Goal: Task Accomplishment & Management: Use online tool/utility

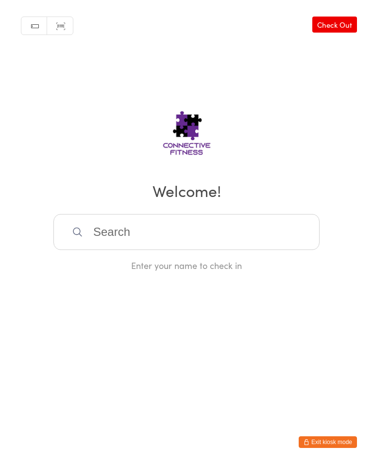
click at [192, 218] on input "search" at bounding box center [186, 232] width 266 height 36
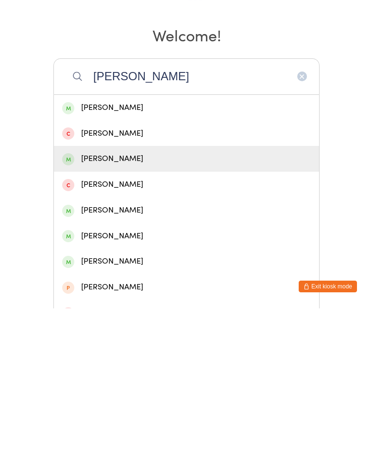
type input "[PERSON_NAME]"
click at [104, 308] on div "[PERSON_NAME]" at bounding box center [186, 314] width 249 height 13
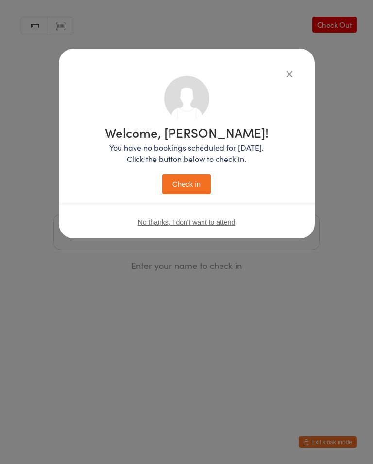
click at [180, 183] on button "Check in" at bounding box center [186, 184] width 49 height 20
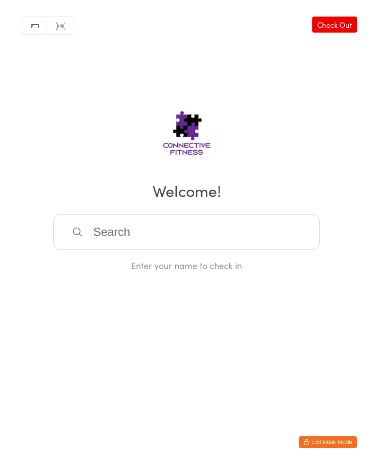
click at [260, 250] on input "search" at bounding box center [186, 232] width 266 height 36
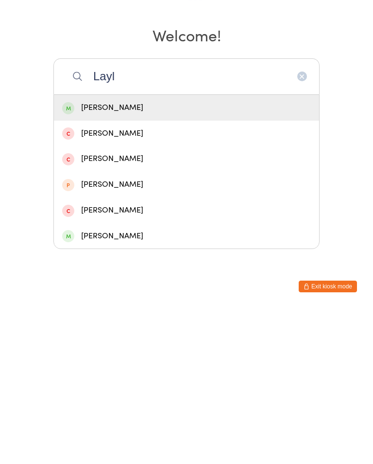
type input "Layl"
click at [200, 250] on div "[PERSON_NAME]" at bounding box center [186, 263] width 265 height 26
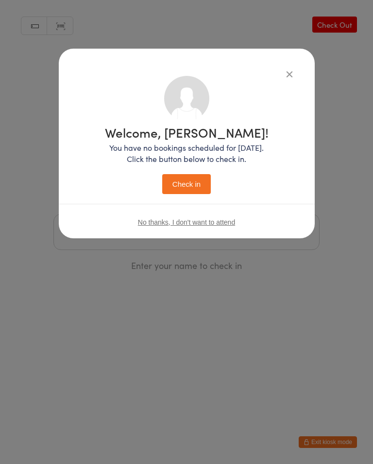
click at [194, 181] on button "Check in" at bounding box center [186, 184] width 49 height 20
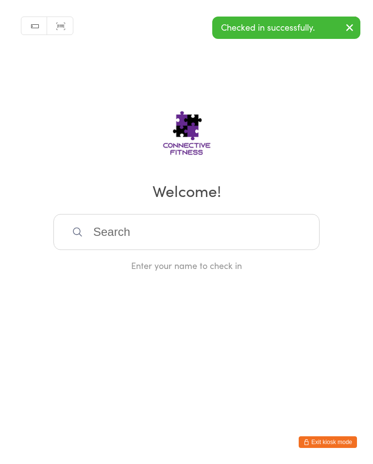
click at [154, 234] on input "search" at bounding box center [186, 232] width 266 height 36
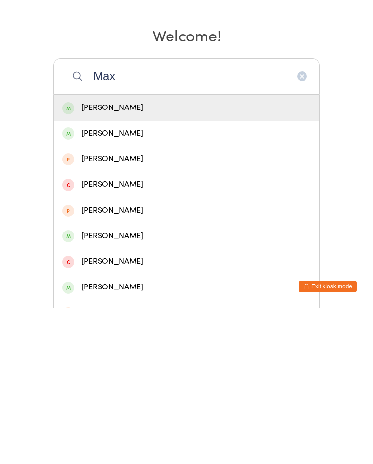
type input "Max"
click at [122, 282] on div "[PERSON_NAME]" at bounding box center [186, 288] width 249 height 13
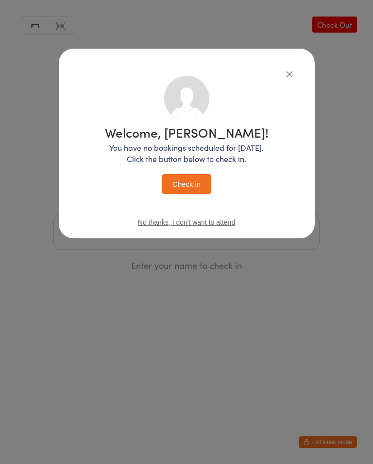
click at [189, 186] on button "Check in" at bounding box center [186, 184] width 49 height 20
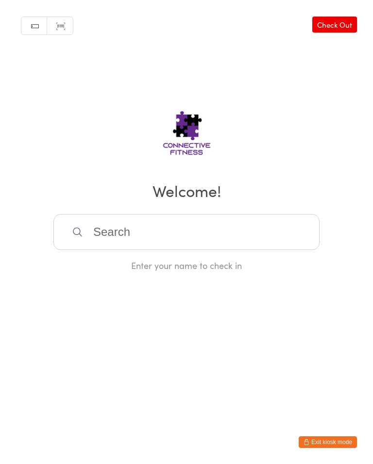
click at [206, 237] on input "search" at bounding box center [186, 232] width 266 height 36
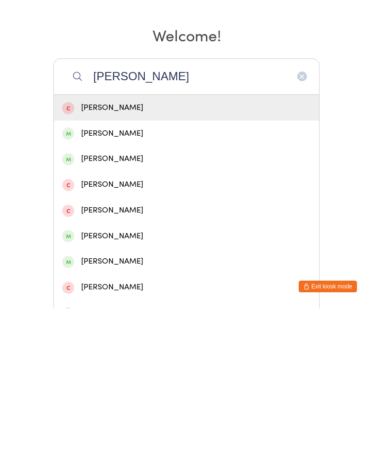
type input "[PERSON_NAME]"
click at [101, 282] on div "[PERSON_NAME]" at bounding box center [186, 288] width 249 height 13
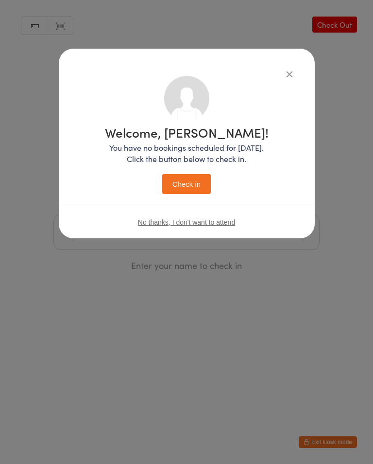
click at [184, 182] on button "Check in" at bounding box center [186, 184] width 49 height 20
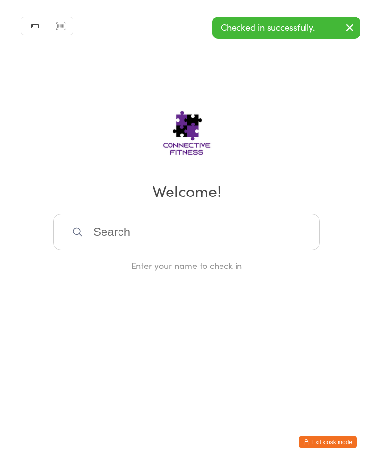
click at [259, 227] on input "search" at bounding box center [186, 232] width 266 height 36
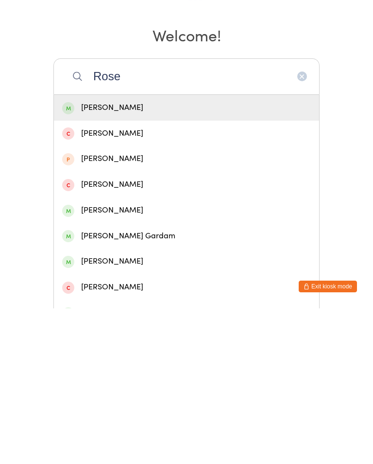
click at [196, 214] on input "Rose" at bounding box center [186, 232] width 266 height 36
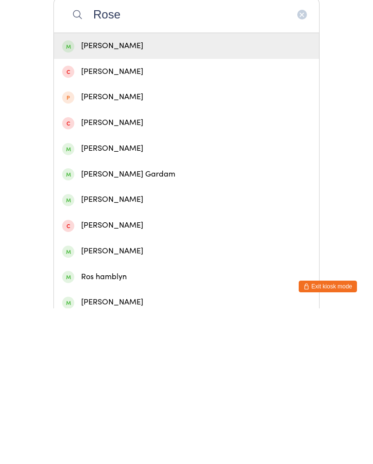
scroll to position [62, 0]
click at [217, 152] on input "Rose" at bounding box center [186, 170] width 266 height 36
type input "Rose"
click at [227, 188] on div "[PERSON_NAME]" at bounding box center [186, 201] width 265 height 26
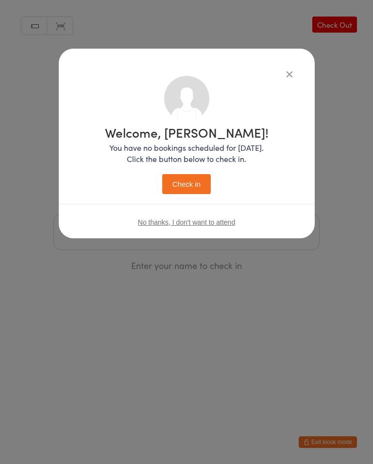
click at [198, 175] on button "Check in" at bounding box center [186, 184] width 49 height 20
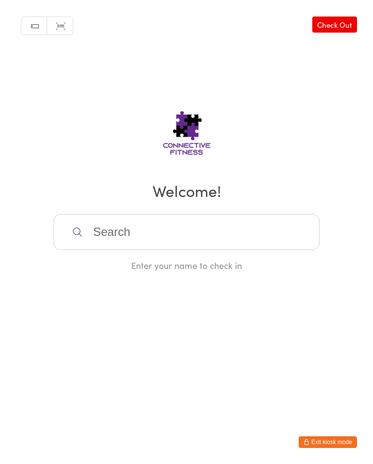
click at [332, 17] on link "Check Out" at bounding box center [335, 25] width 45 height 16
click at [196, 227] on input "search" at bounding box center [186, 232] width 266 height 36
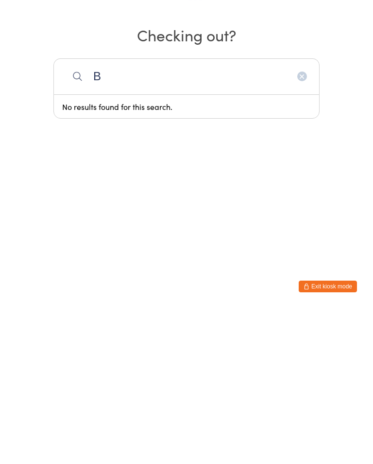
type input "B"
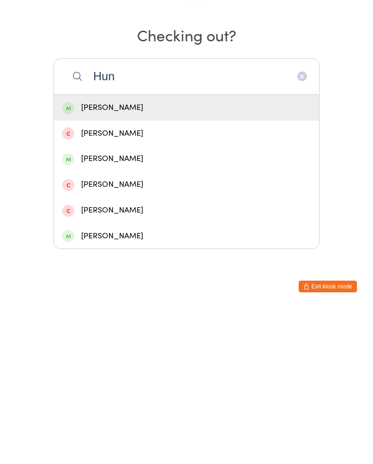
type input "Hun"
click at [160, 250] on div "[PERSON_NAME]" at bounding box center [186, 263] width 265 height 26
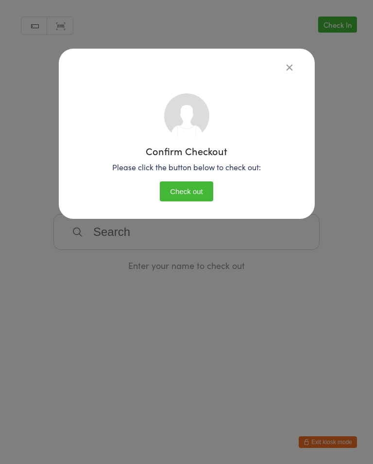
click at [188, 190] on button "Check out" at bounding box center [186, 191] width 53 height 20
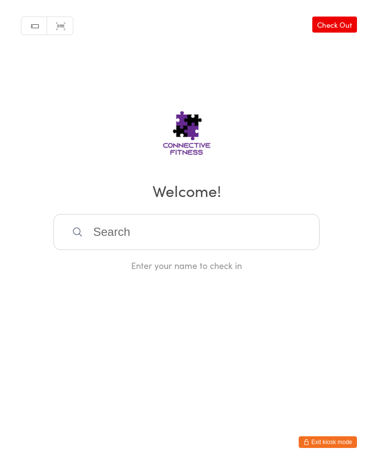
click at [228, 240] on input "search" at bounding box center [186, 232] width 266 height 36
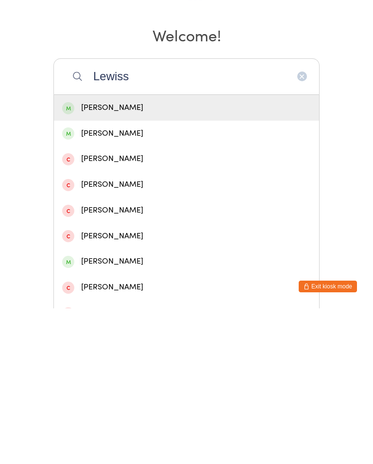
type input "Lewiss"
click at [150, 257] on div "[PERSON_NAME]" at bounding box center [186, 263] width 249 height 13
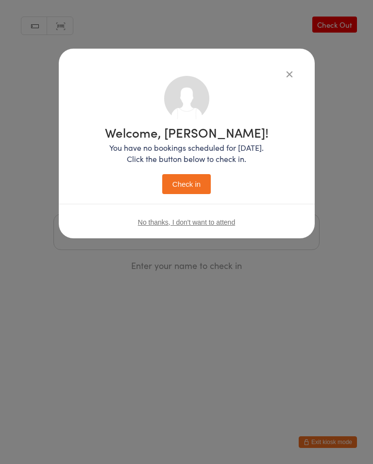
click at [193, 172] on div "Welcome, [PERSON_NAME]! You have no bookings scheduled for [DATE]. Click the bu…" at bounding box center [187, 160] width 164 height 68
click at [186, 187] on button "Check in" at bounding box center [186, 184] width 49 height 20
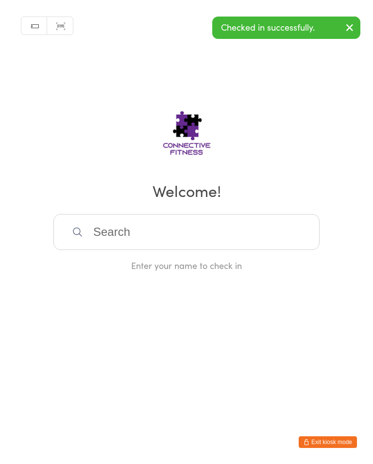
click at [239, 237] on input "search" at bounding box center [186, 232] width 266 height 36
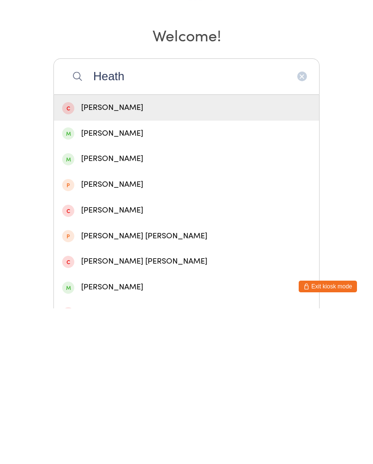
type input "Heath"
click at [157, 282] on div "[PERSON_NAME]" at bounding box center [186, 288] width 249 height 13
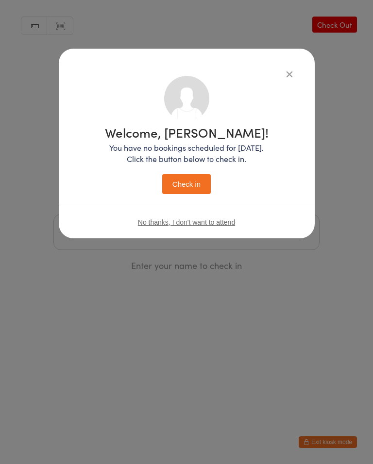
click at [197, 175] on button "Check in" at bounding box center [186, 184] width 49 height 20
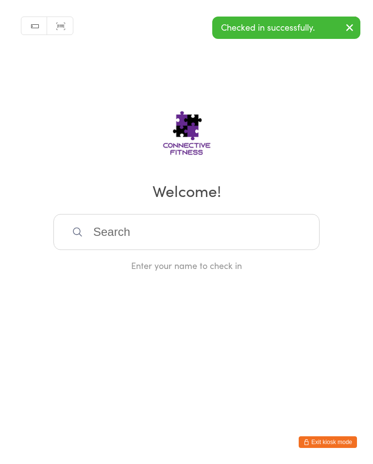
click at [171, 238] on input "search" at bounding box center [186, 232] width 266 height 36
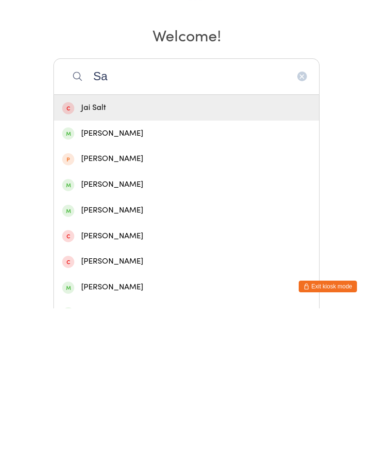
type input "[PERSON_NAME]"
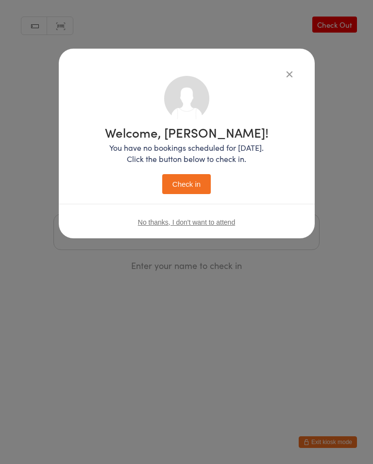
click at [284, 77] on button "button" at bounding box center [290, 74] width 12 height 12
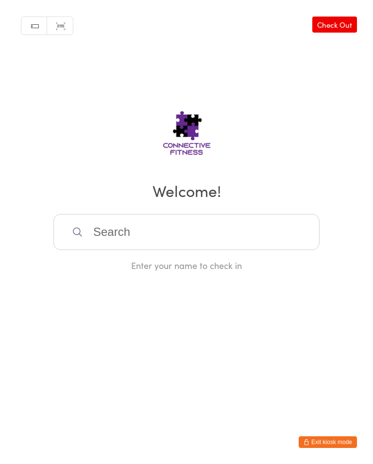
click at [286, 72] on div "Manual search Scanner input Check Out Welcome! Enter your name to check in" at bounding box center [186, 135] width 373 height 271
click at [189, 237] on input "search" at bounding box center [186, 232] width 266 height 36
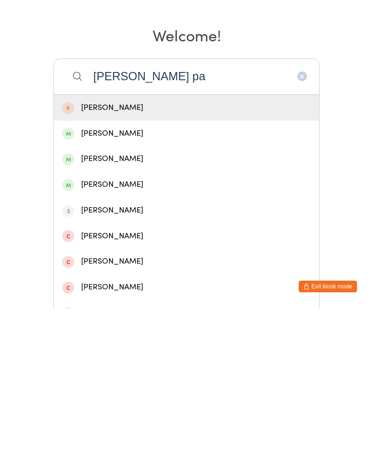
type input "[PERSON_NAME] pa"
click at [136, 308] on div "[PERSON_NAME]" at bounding box center [186, 314] width 249 height 13
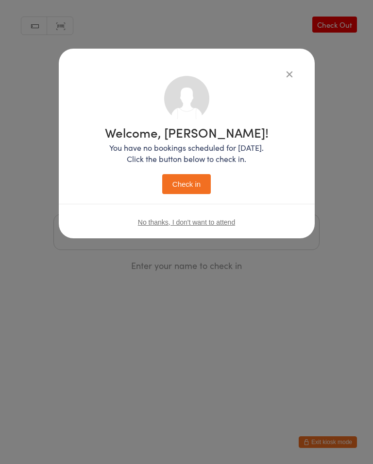
click at [187, 188] on button "Check in" at bounding box center [186, 184] width 49 height 20
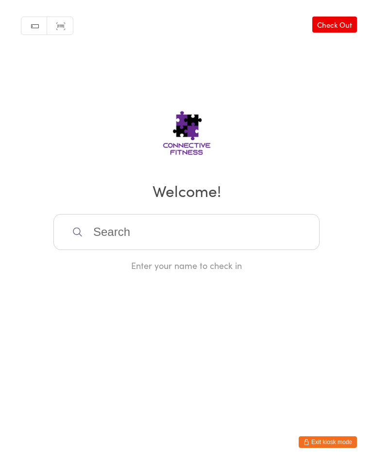
click at [338, 17] on link "Check Out" at bounding box center [335, 25] width 45 height 16
click at [188, 227] on input "search" at bounding box center [186, 232] width 266 height 36
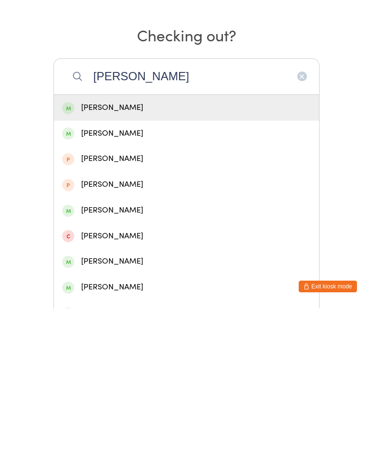
type input "[PERSON_NAME]"
click at [125, 257] on div "[PERSON_NAME]" at bounding box center [186, 263] width 249 height 13
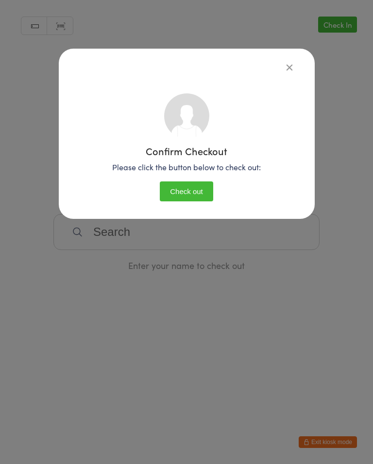
click at [177, 184] on button "Check out" at bounding box center [186, 191] width 53 height 20
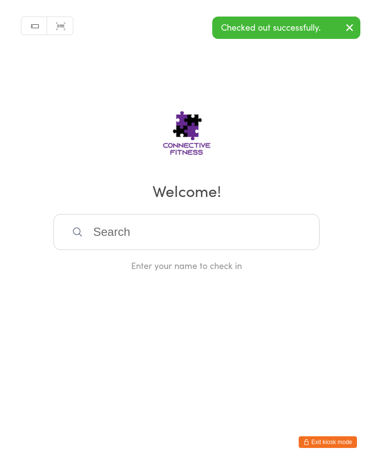
click at [354, 26] on icon "button" at bounding box center [350, 27] width 12 height 12
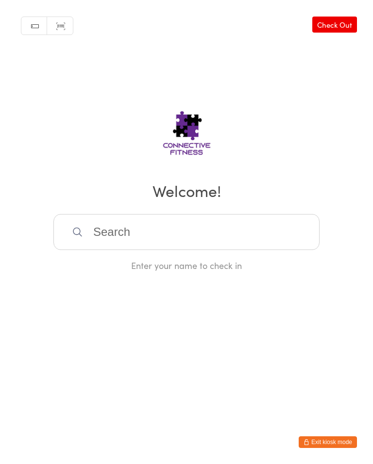
click at [343, 23] on link "Check Out" at bounding box center [335, 25] width 45 height 16
click at [278, 238] on input "search" at bounding box center [186, 232] width 266 height 36
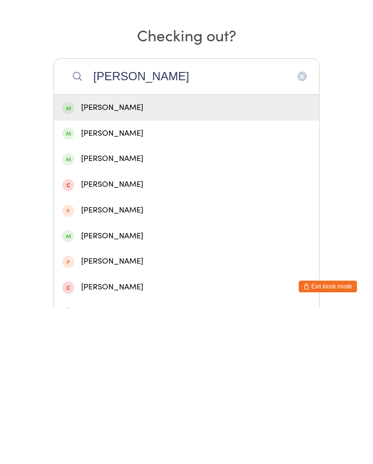
type input "[PERSON_NAME]"
click at [168, 257] on div "[PERSON_NAME]" at bounding box center [186, 263] width 249 height 13
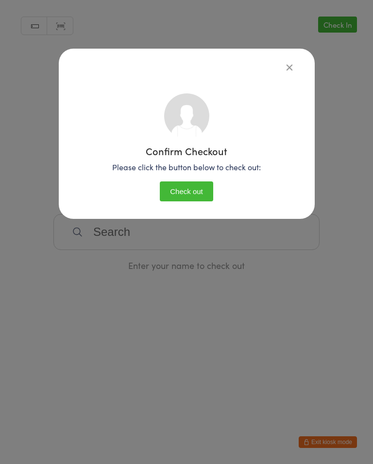
click at [186, 186] on button "Check out" at bounding box center [186, 191] width 53 height 20
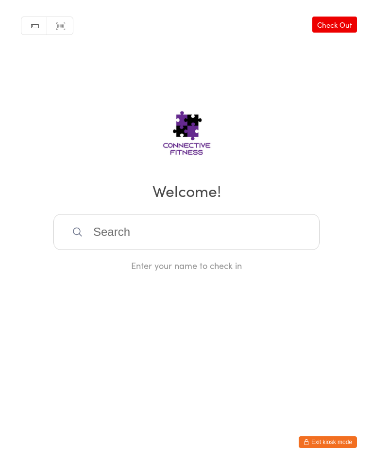
click at [112, 250] on input "search" at bounding box center [186, 232] width 266 height 36
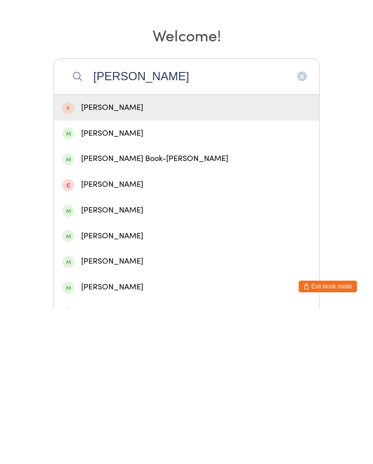
scroll to position [92, 0]
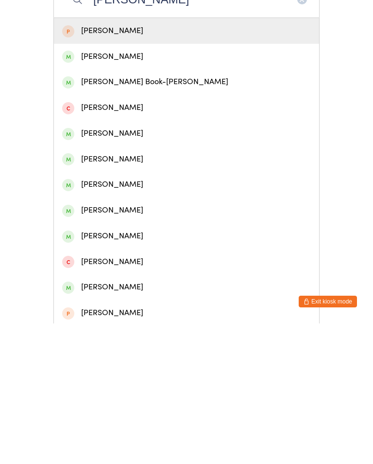
type input "[PERSON_NAME]"
click at [136, 370] on div "[PERSON_NAME]" at bounding box center [186, 376] width 249 height 13
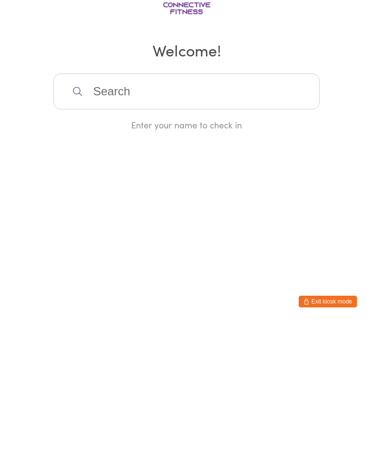
scroll to position [0, 0]
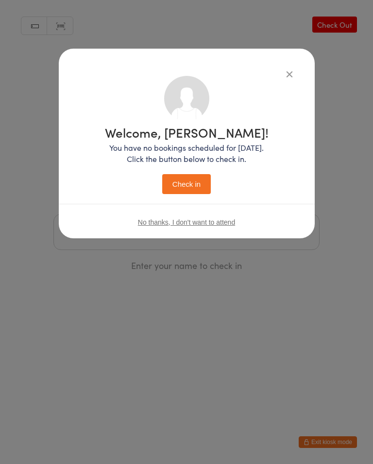
click at [196, 181] on button "Check in" at bounding box center [186, 184] width 49 height 20
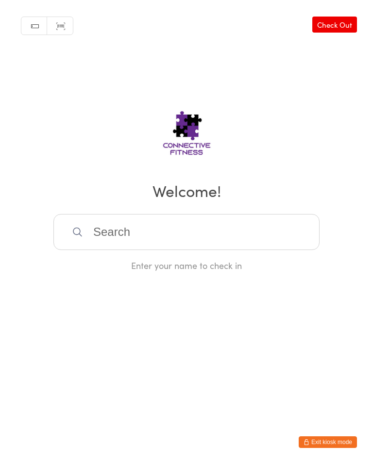
click at [230, 234] on input "search" at bounding box center [186, 232] width 266 height 36
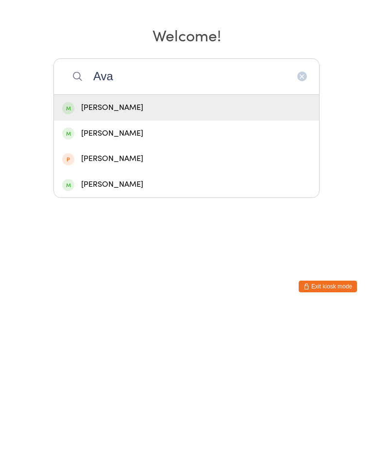
type input "Ava"
click at [147, 333] on div "[PERSON_NAME]" at bounding box center [186, 339] width 249 height 13
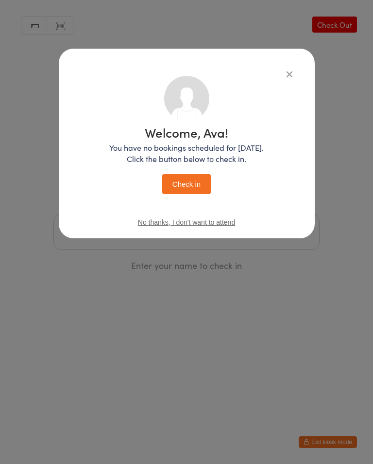
click at [199, 181] on button "Check in" at bounding box center [186, 184] width 49 height 20
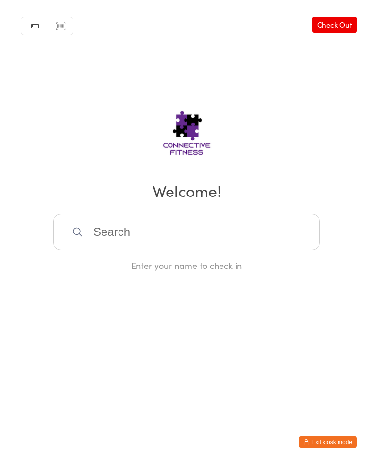
click at [148, 237] on input "search" at bounding box center [186, 232] width 266 height 36
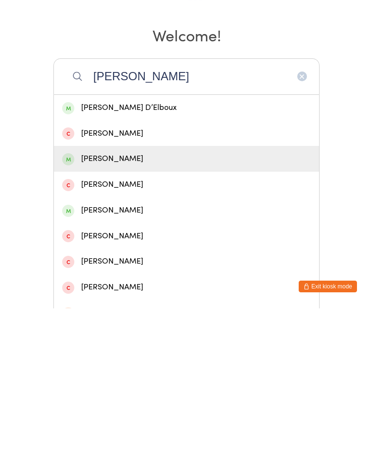
type input "[PERSON_NAME]"
click at [152, 308] on div "[PERSON_NAME]" at bounding box center [186, 314] width 249 height 13
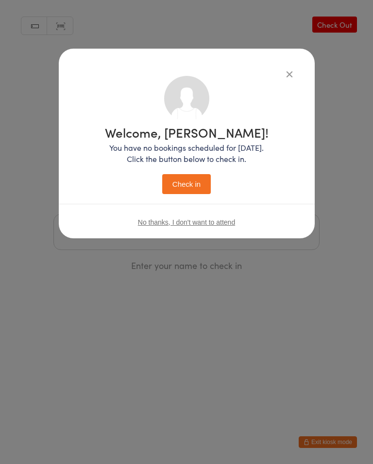
click at [198, 185] on button "Check in" at bounding box center [186, 184] width 49 height 20
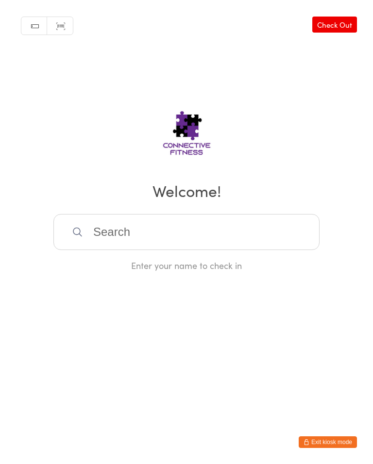
click at [228, 225] on input "search" at bounding box center [186, 232] width 266 height 36
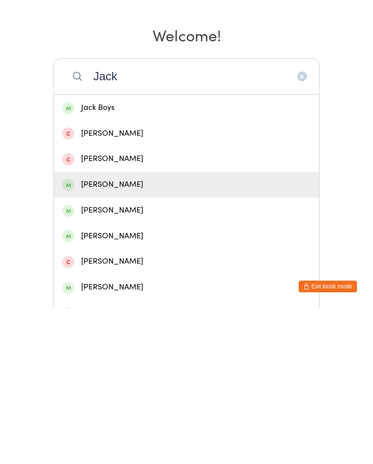
type input "Jack"
click at [116, 333] on div "[PERSON_NAME]" at bounding box center [186, 339] width 249 height 13
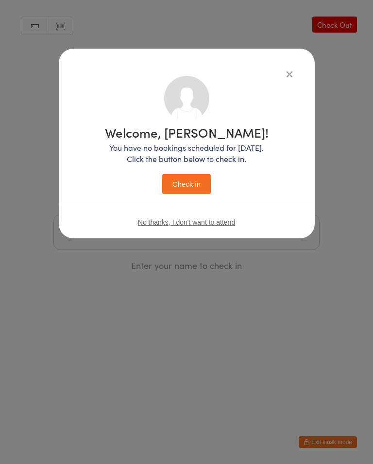
click at [207, 175] on button "Check in" at bounding box center [186, 184] width 49 height 20
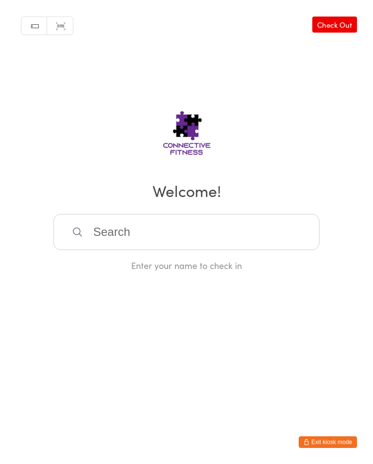
click at [123, 224] on input "search" at bounding box center [186, 232] width 266 height 36
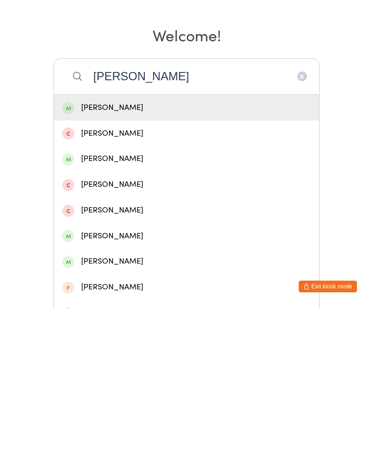
type input "[PERSON_NAME]"
click at [133, 257] on div "[PERSON_NAME]" at bounding box center [186, 263] width 249 height 13
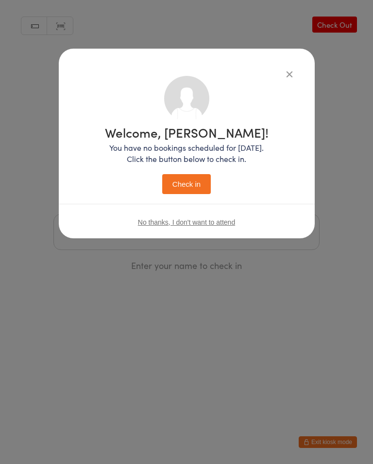
click at [194, 186] on button "Check in" at bounding box center [186, 184] width 49 height 20
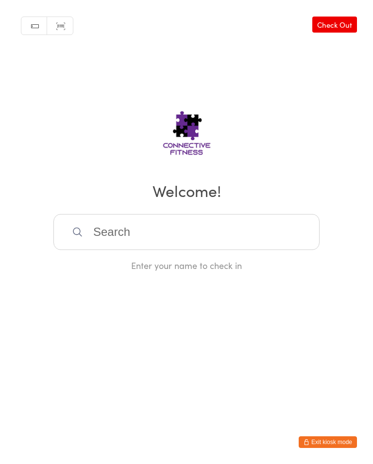
click at [116, 250] on input "search" at bounding box center [186, 232] width 266 height 36
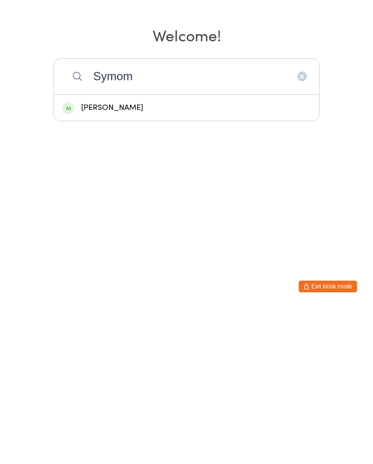
type input "Symom"
click at [100, 250] on div "[PERSON_NAME]" at bounding box center [186, 263] width 265 height 26
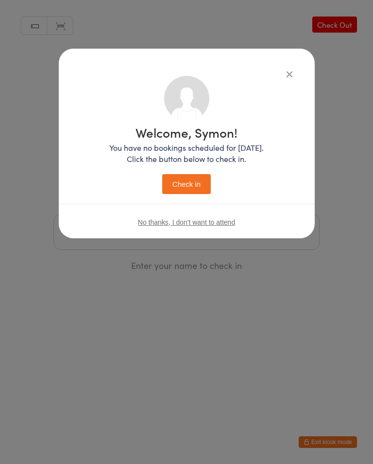
click at [183, 189] on button "Check in" at bounding box center [186, 184] width 49 height 20
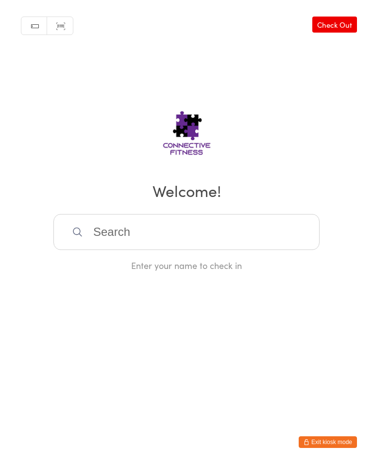
click at [345, 26] on link "Check Out" at bounding box center [335, 25] width 45 height 16
click at [336, 23] on link "Check In" at bounding box center [337, 25] width 39 height 16
click at [235, 224] on input "search" at bounding box center [186, 232] width 266 height 36
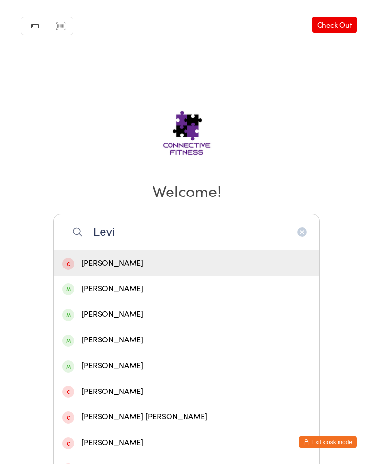
type input "Levi"
click at [155, 293] on div "[PERSON_NAME]" at bounding box center [186, 288] width 249 height 13
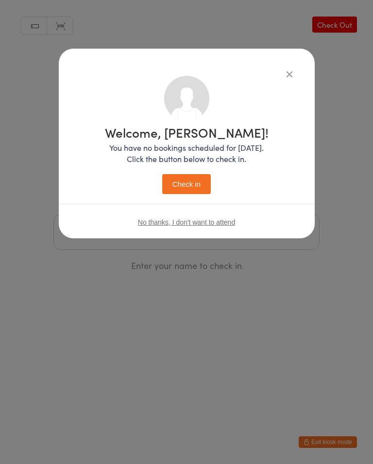
click at [190, 182] on button "Check in" at bounding box center [186, 184] width 49 height 20
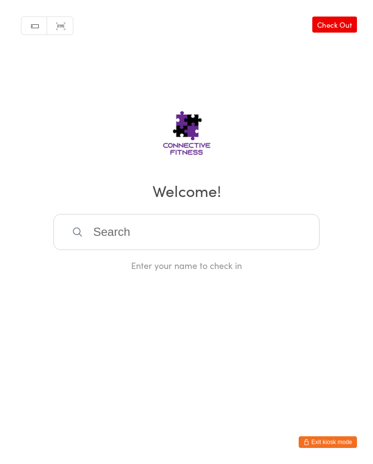
click at [179, 229] on input "search" at bounding box center [186, 232] width 266 height 36
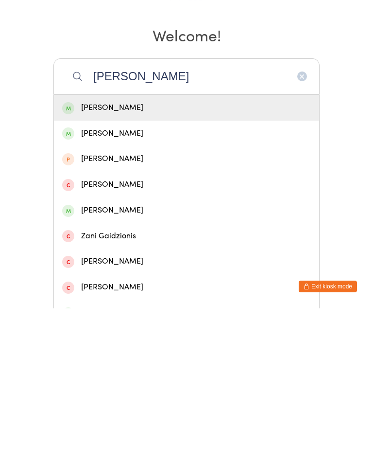
type input "[PERSON_NAME]"
click at [274, 257] on div "[PERSON_NAME]" at bounding box center [186, 263] width 249 height 13
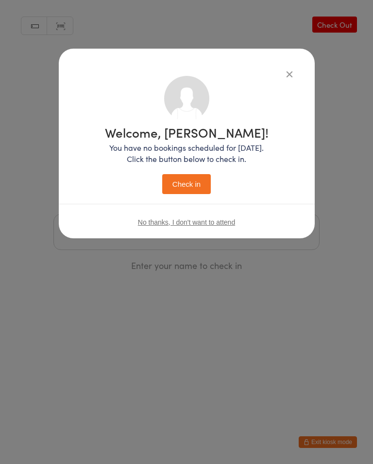
click at [196, 187] on button "Check in" at bounding box center [186, 184] width 49 height 20
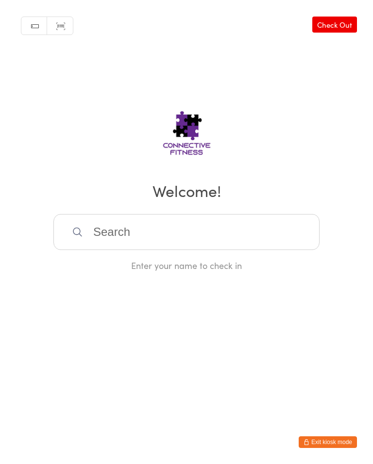
click at [213, 221] on input "search" at bounding box center [186, 232] width 266 height 36
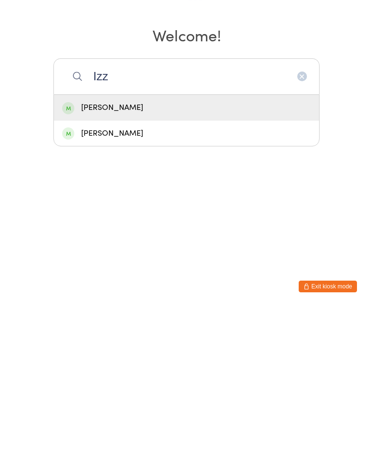
type input "Izz"
click at [174, 250] on div "[PERSON_NAME]" at bounding box center [186, 263] width 265 height 26
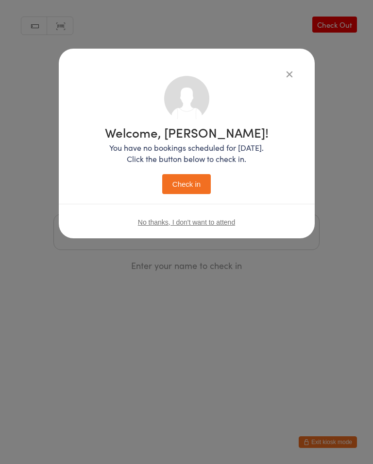
click at [189, 188] on button "Check in" at bounding box center [186, 184] width 49 height 20
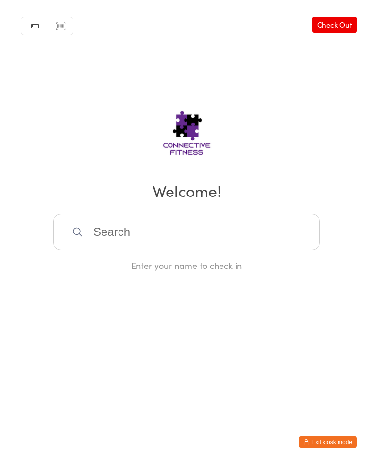
click at [128, 229] on input "search" at bounding box center [186, 232] width 266 height 36
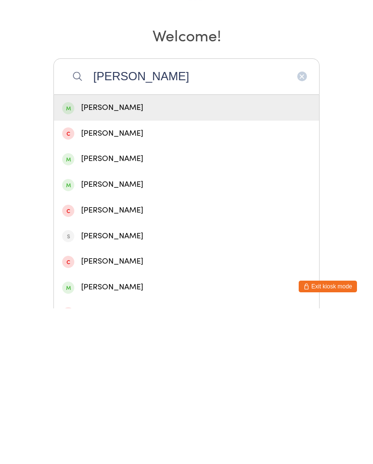
type input "[PERSON_NAME]"
click at [161, 257] on div "[PERSON_NAME]" at bounding box center [186, 263] width 249 height 13
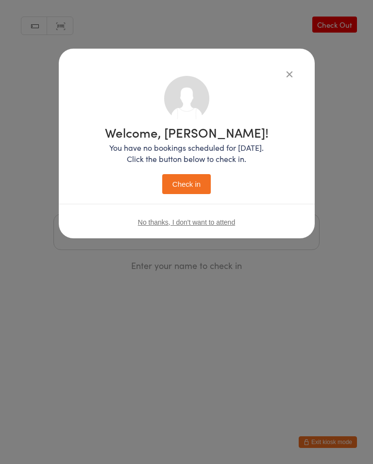
click at [199, 183] on button "Check in" at bounding box center [186, 184] width 49 height 20
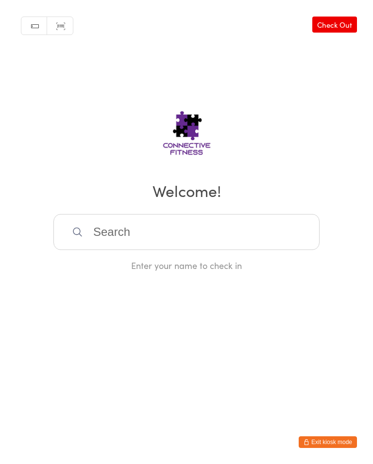
click at [95, 226] on input "search" at bounding box center [186, 232] width 266 height 36
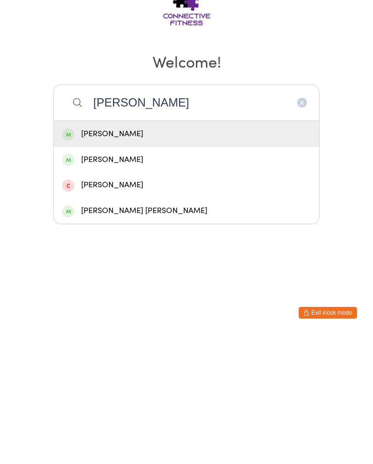
click at [105, 214] on input "[PERSON_NAME]" at bounding box center [186, 232] width 266 height 36
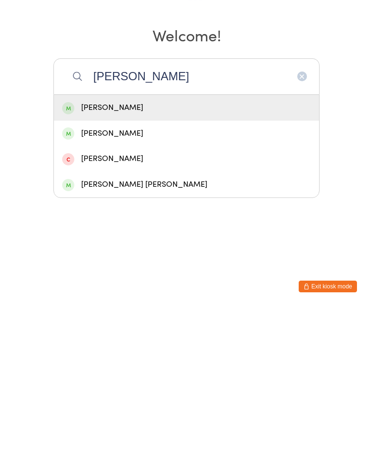
type input "[PERSON_NAME]"
click at [82, 257] on div "[PERSON_NAME]" at bounding box center [186, 263] width 249 height 13
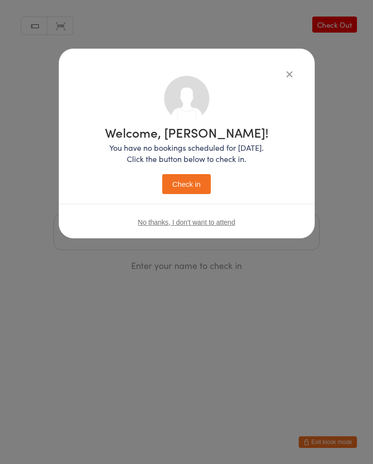
click at [175, 190] on button "Check in" at bounding box center [186, 184] width 49 height 20
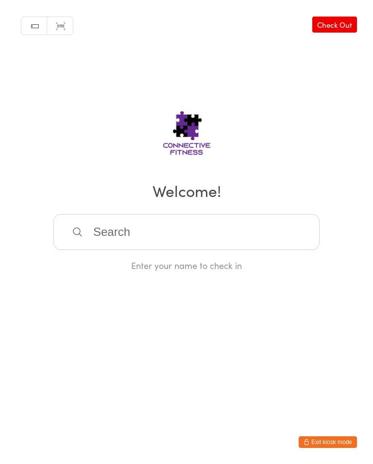
click at [145, 224] on input "search" at bounding box center [186, 232] width 266 height 36
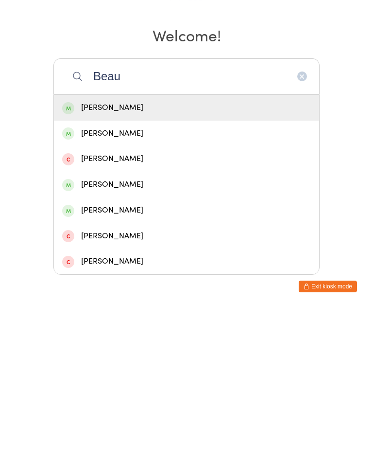
type input "Beau"
click at [123, 257] on div "[PERSON_NAME]" at bounding box center [186, 263] width 249 height 13
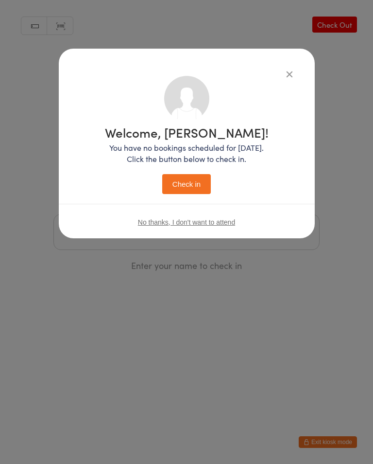
click at [184, 182] on button "Check in" at bounding box center [186, 184] width 49 height 20
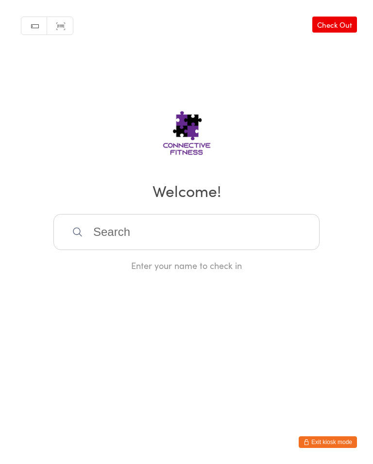
click at [323, 19] on link "Check Out" at bounding box center [335, 25] width 45 height 16
click at [84, 238] on input "search" at bounding box center [186, 232] width 266 height 36
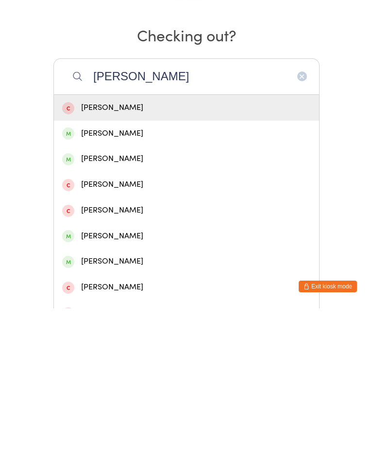
type input "[PERSON_NAME]"
click at [101, 282] on div "[PERSON_NAME]" at bounding box center [186, 288] width 249 height 13
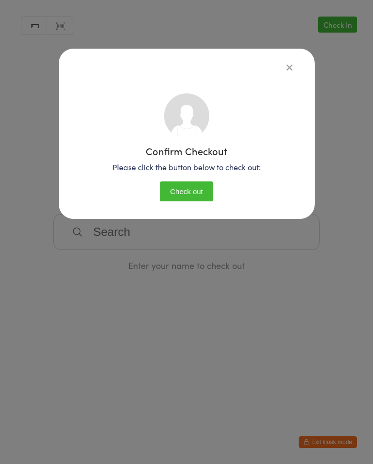
click at [179, 192] on button "Check out" at bounding box center [186, 191] width 53 height 20
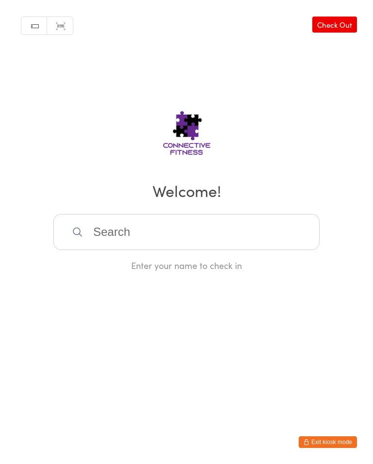
click at [99, 250] on input "search" at bounding box center [186, 232] width 266 height 36
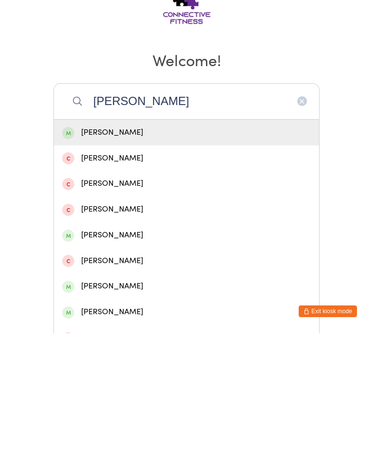
type input "[PERSON_NAME]"
click at [140, 250] on div "[PERSON_NAME]" at bounding box center [186, 263] width 265 height 26
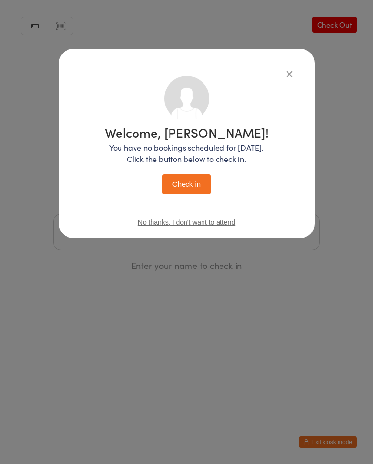
click at [190, 186] on button "Check in" at bounding box center [186, 184] width 49 height 20
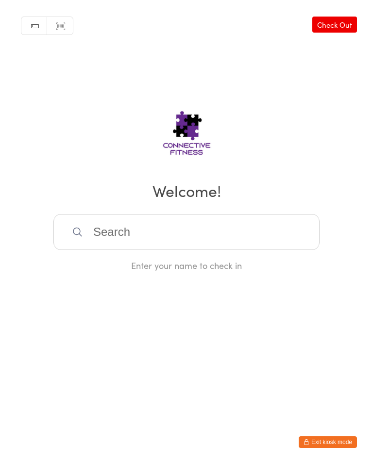
click at [192, 238] on input "search" at bounding box center [186, 232] width 266 height 36
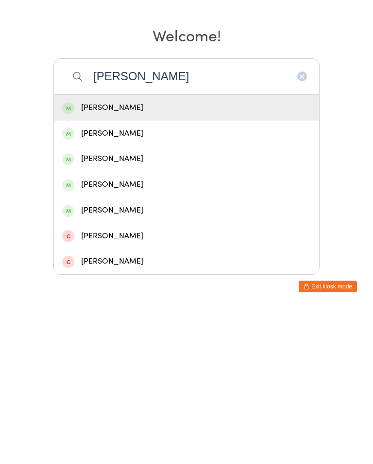
type input "[PERSON_NAME]"
click at [153, 257] on div "[PERSON_NAME]" at bounding box center [186, 263] width 249 height 13
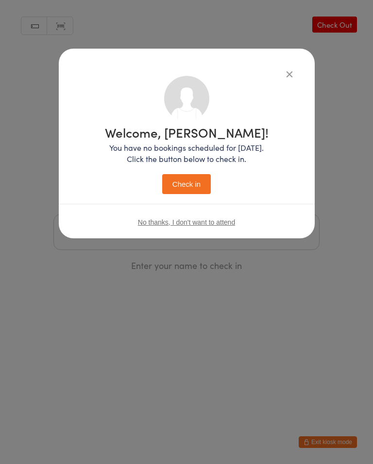
click at [191, 178] on button "Check in" at bounding box center [186, 184] width 49 height 20
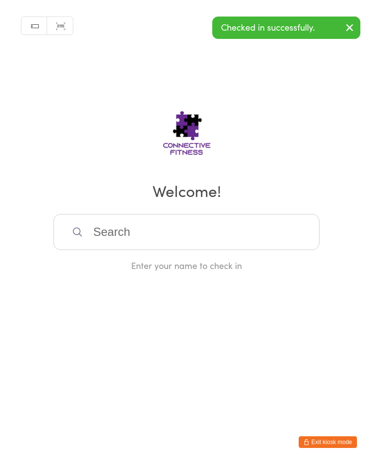
click at [109, 218] on input "search" at bounding box center [186, 232] width 266 height 36
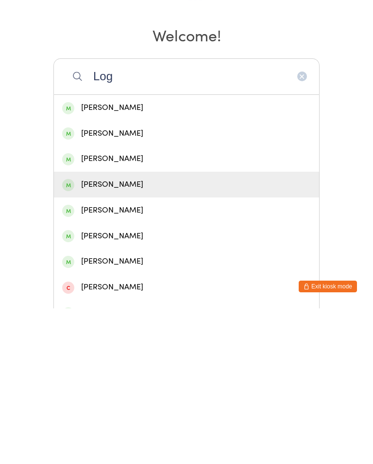
type input "Log"
click at [99, 333] on div "[PERSON_NAME]" at bounding box center [186, 339] width 249 height 13
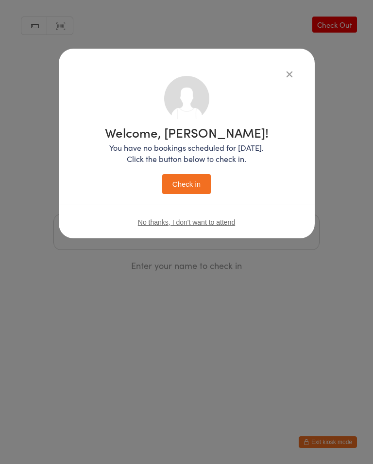
click at [184, 188] on button "Check in" at bounding box center [186, 184] width 49 height 20
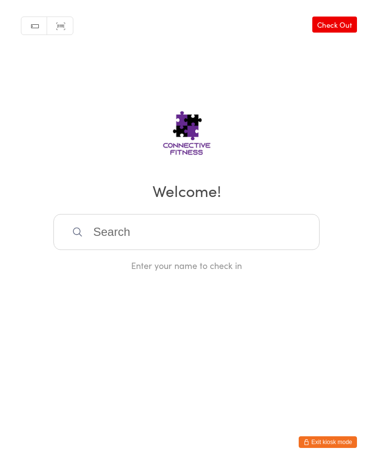
click at [101, 227] on input "search" at bounding box center [186, 232] width 266 height 36
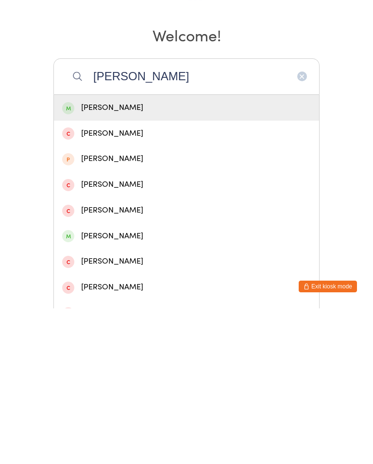
type input "[PERSON_NAME]"
click at [97, 257] on div "[PERSON_NAME]" at bounding box center [186, 263] width 249 height 13
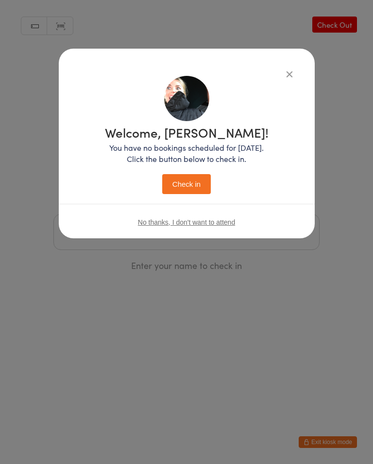
click at [191, 186] on button "Check in" at bounding box center [186, 184] width 49 height 20
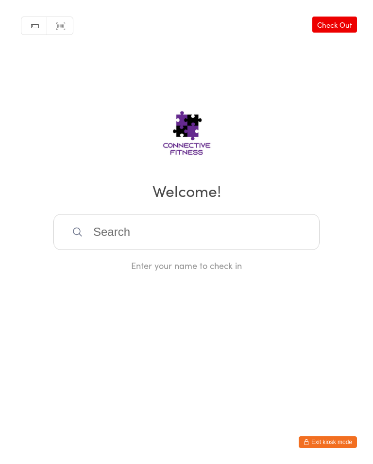
click at [339, 31] on link "Check Out" at bounding box center [335, 25] width 45 height 16
click at [214, 235] on input "search" at bounding box center [186, 232] width 266 height 36
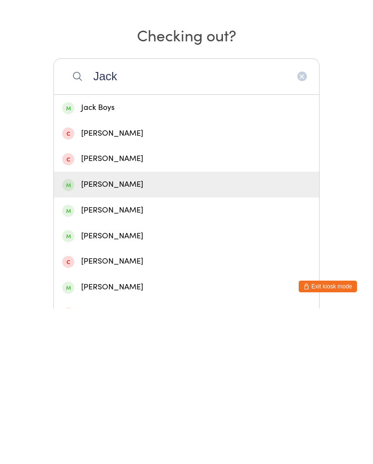
type input "Jack"
click at [117, 333] on div "[PERSON_NAME]" at bounding box center [186, 339] width 249 height 13
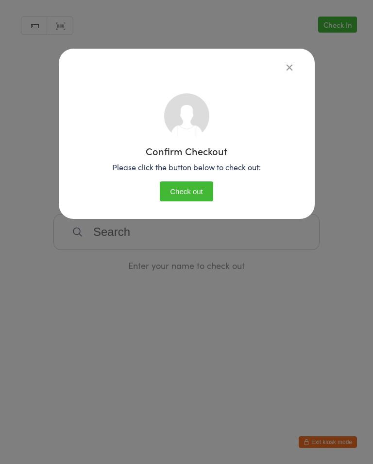
click at [187, 193] on button "Check out" at bounding box center [186, 191] width 53 height 20
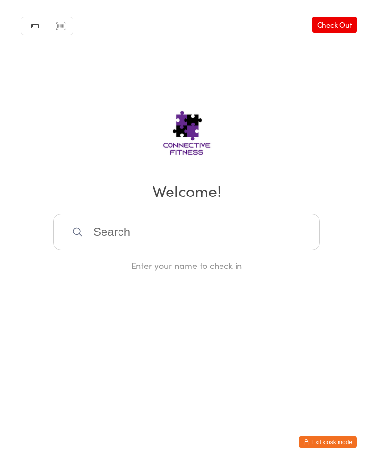
click at [157, 222] on input "search" at bounding box center [186, 232] width 266 height 36
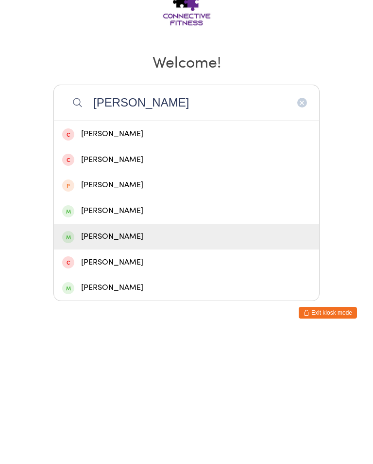
type input "[PERSON_NAME]"
click at [111, 359] on div "[PERSON_NAME]" at bounding box center [186, 365] width 249 height 13
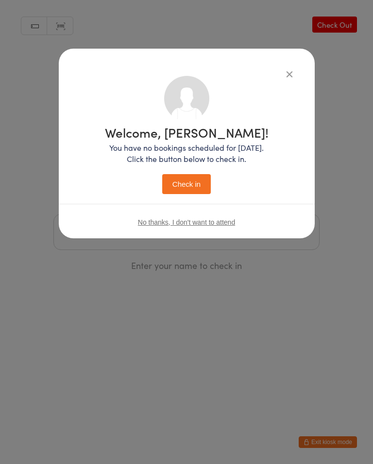
click at [186, 185] on button "Check in" at bounding box center [186, 184] width 49 height 20
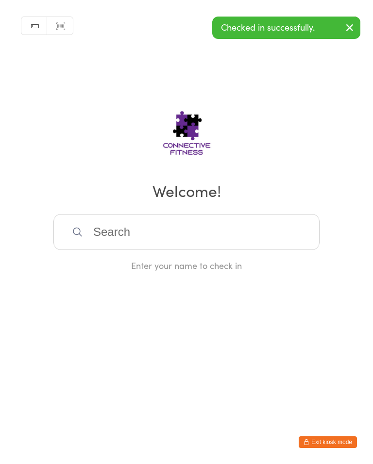
click at [116, 240] on input "search" at bounding box center [186, 232] width 266 height 36
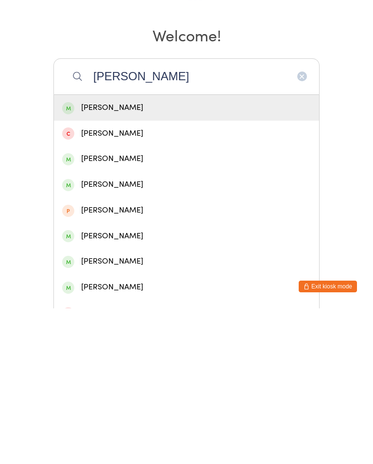
type input "[PERSON_NAME]"
click at [90, 257] on div "[PERSON_NAME]" at bounding box center [186, 263] width 249 height 13
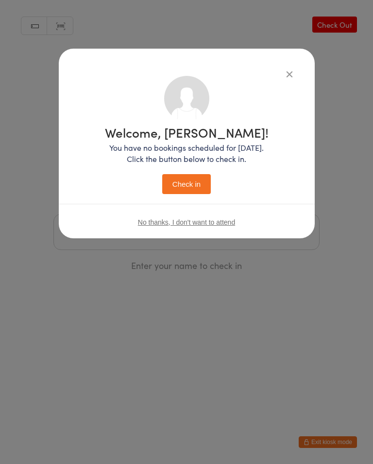
click at [187, 177] on button "Check in" at bounding box center [186, 184] width 49 height 20
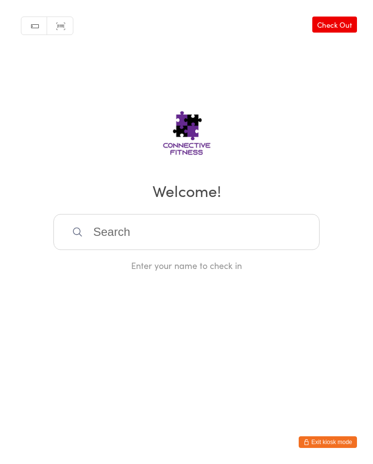
click at [260, 225] on input "search" at bounding box center [186, 232] width 266 height 36
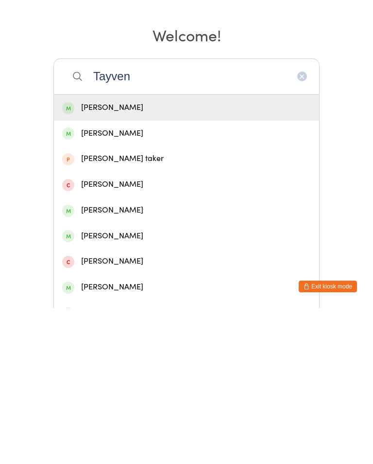
type input "Tayven"
click at [174, 257] on div "[PERSON_NAME]" at bounding box center [186, 263] width 249 height 13
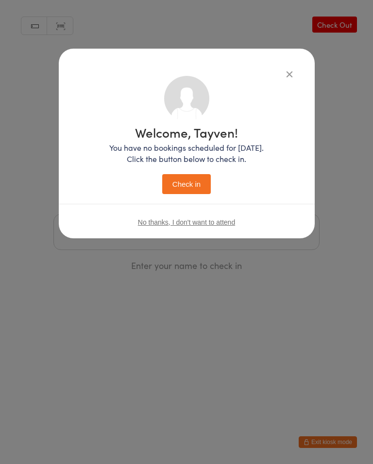
click at [204, 190] on button "Check in" at bounding box center [186, 184] width 49 height 20
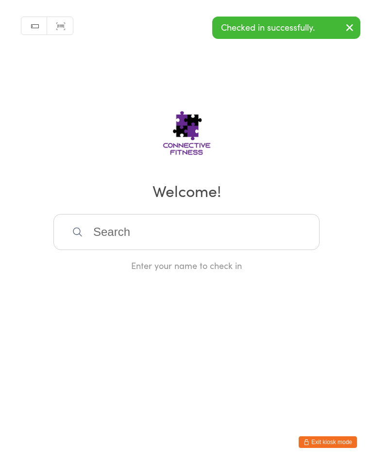
click at [246, 232] on input "search" at bounding box center [186, 232] width 266 height 36
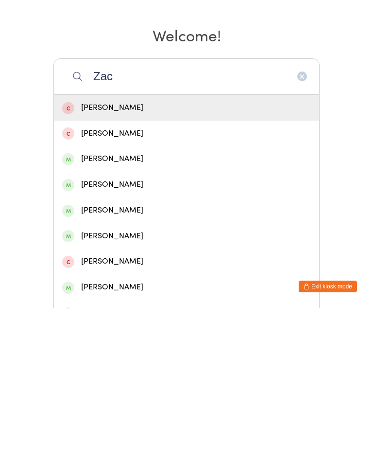
type input "Zac"
click at [114, 301] on div "[PERSON_NAME]" at bounding box center [186, 314] width 265 height 26
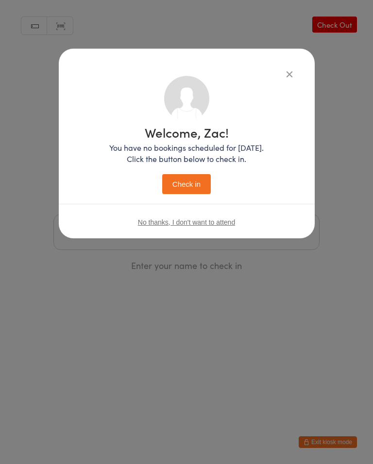
click at [192, 187] on button "Check in" at bounding box center [186, 184] width 49 height 20
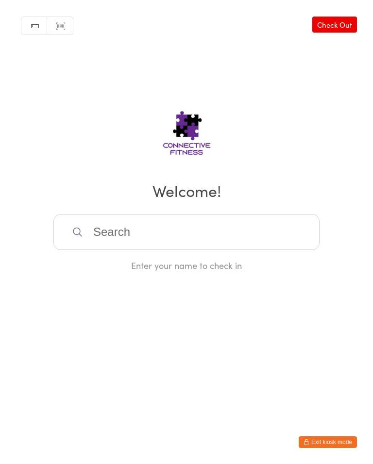
click at [336, 32] on link "Check Out" at bounding box center [335, 25] width 45 height 16
click at [258, 248] on input "search" at bounding box center [186, 232] width 266 height 36
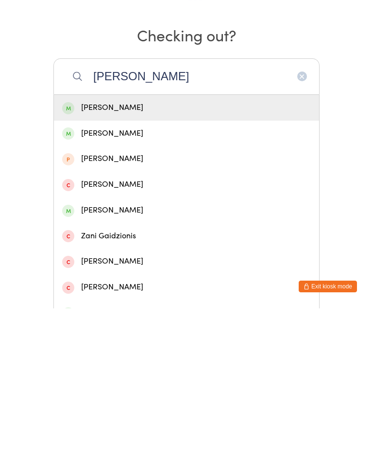
type input "[PERSON_NAME]"
click at [147, 257] on div "[PERSON_NAME]" at bounding box center [186, 263] width 249 height 13
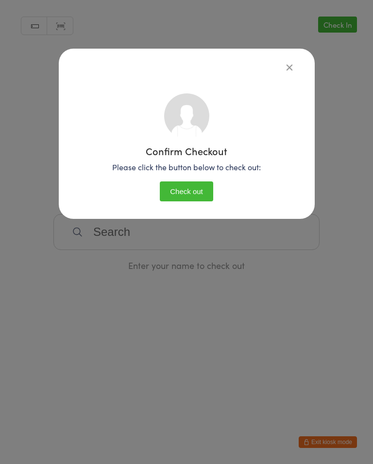
click at [190, 194] on button "Check out" at bounding box center [186, 191] width 53 height 20
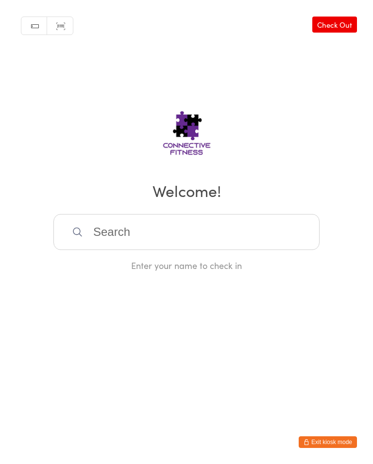
click at [169, 240] on input "search" at bounding box center [186, 232] width 266 height 36
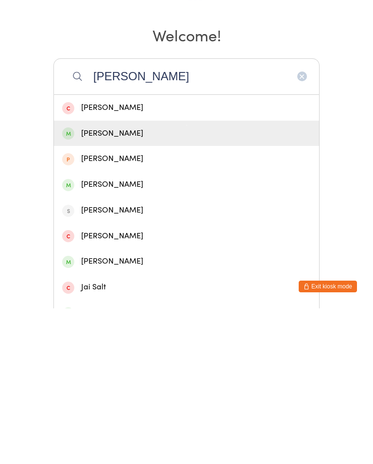
type input "[PERSON_NAME]"
click at [102, 276] on div "[PERSON_NAME]" at bounding box center [186, 289] width 265 height 26
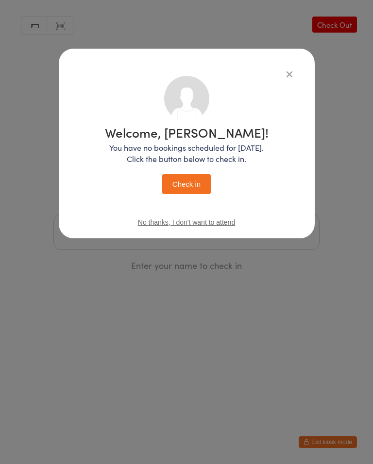
click at [189, 189] on button "Check in" at bounding box center [186, 184] width 49 height 20
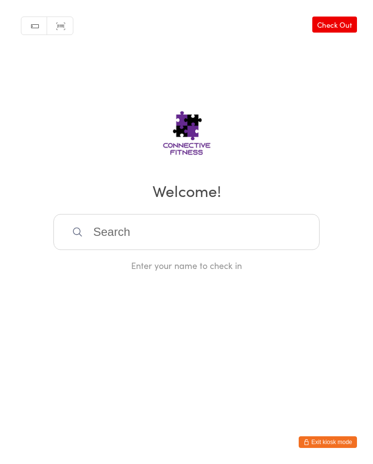
click at [265, 247] on input "search" at bounding box center [186, 232] width 266 height 36
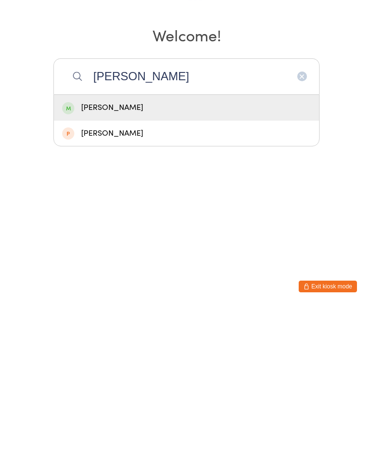
type input "[PERSON_NAME]"
click at [228, 257] on div "[PERSON_NAME]" at bounding box center [186, 263] width 249 height 13
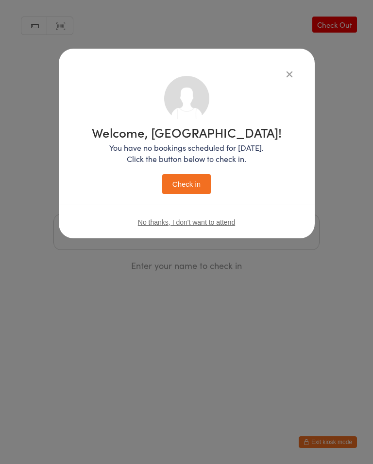
click at [202, 186] on button "Check in" at bounding box center [186, 184] width 49 height 20
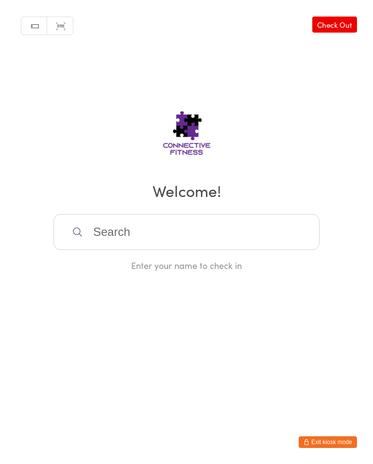
click at [334, 25] on link "Check Out" at bounding box center [335, 25] width 45 height 16
click at [278, 239] on input "search" at bounding box center [186, 232] width 266 height 36
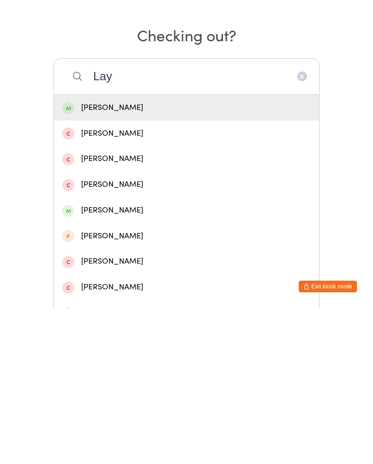
type input "Lay"
click at [88, 250] on div "[PERSON_NAME]" at bounding box center [186, 263] width 265 height 26
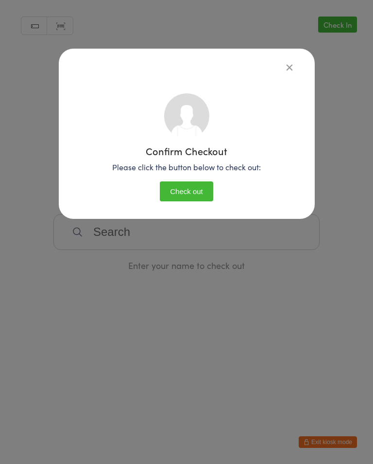
click at [175, 192] on button "Check out" at bounding box center [186, 191] width 53 height 20
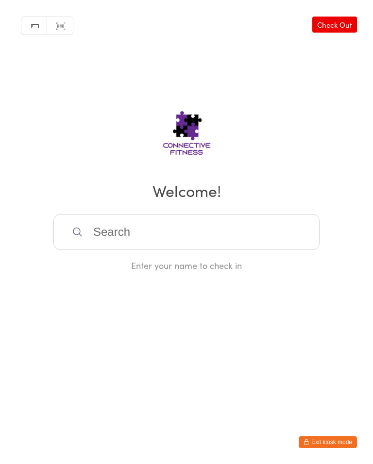
click at [317, 18] on link "Check Out" at bounding box center [335, 25] width 45 height 16
click at [238, 247] on input "search" at bounding box center [186, 232] width 266 height 36
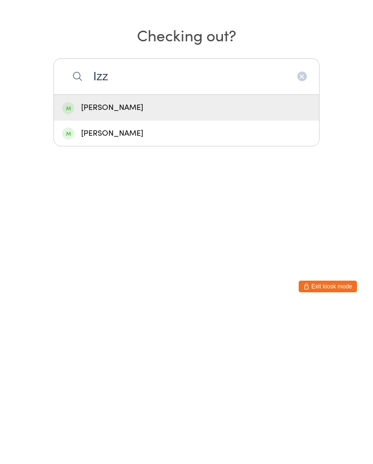
type input "Izz"
click at [99, 250] on div "[PERSON_NAME]" at bounding box center [186, 263] width 265 height 26
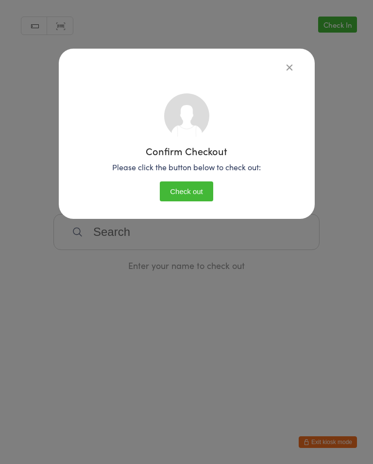
click at [188, 192] on button "Check out" at bounding box center [186, 191] width 53 height 20
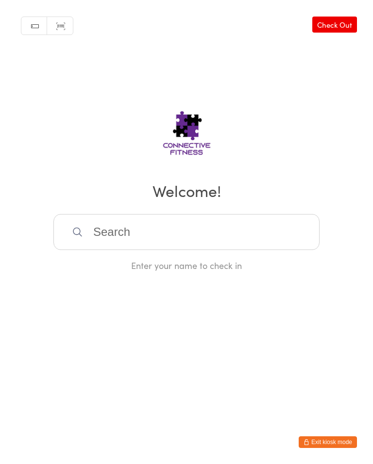
click at [263, 236] on input "search" at bounding box center [186, 232] width 266 height 36
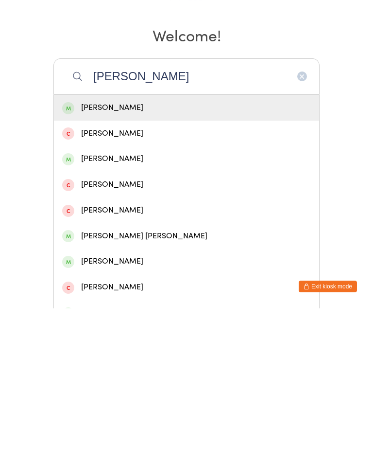
type input "[PERSON_NAME]"
click at [93, 257] on div "[PERSON_NAME]" at bounding box center [186, 263] width 249 height 13
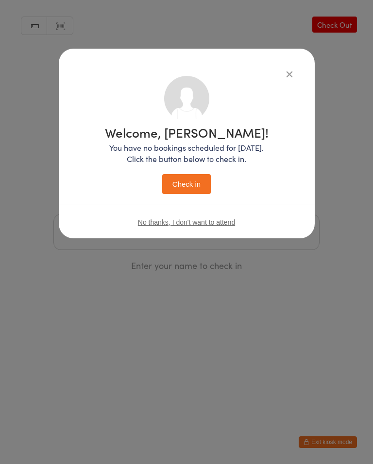
click at [193, 181] on button "Check in" at bounding box center [186, 184] width 49 height 20
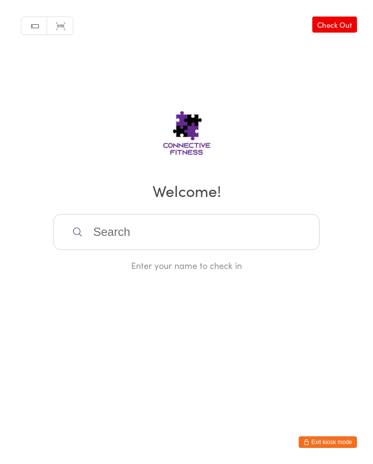
click at [249, 212] on div "Manual search Scanner input Check Out Welcome! Enter your name to check in" at bounding box center [186, 135] width 373 height 271
click at [213, 228] on input "search" at bounding box center [186, 232] width 266 height 36
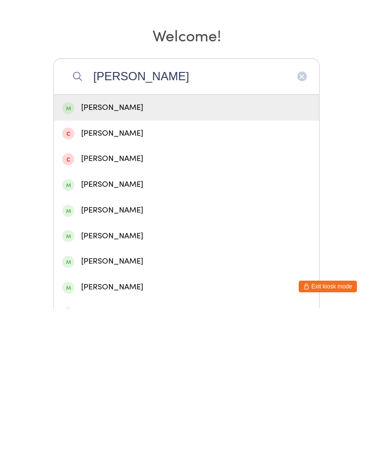
type input "[PERSON_NAME]"
click at [162, 257] on div "[PERSON_NAME]" at bounding box center [186, 263] width 249 height 13
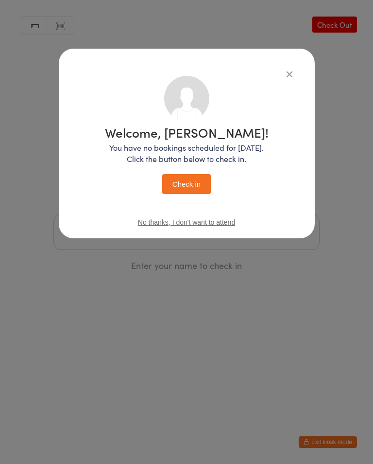
click at [193, 189] on button "Check in" at bounding box center [186, 184] width 49 height 20
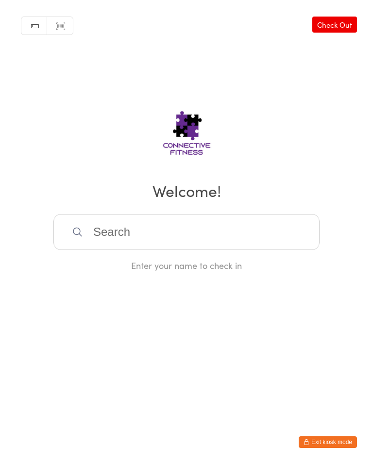
click at [146, 271] on div "Enter your name to check in" at bounding box center [186, 265] width 266 height 12
click at [173, 244] on input "search" at bounding box center [186, 232] width 266 height 36
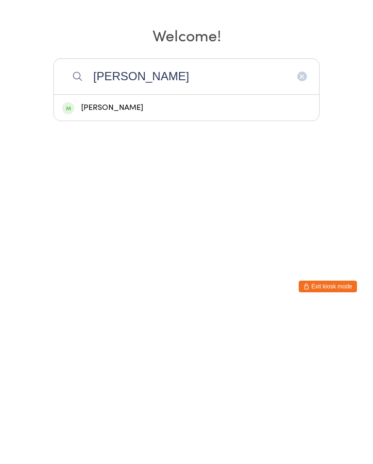
type input "[PERSON_NAME]"
click at [131, 257] on div "[PERSON_NAME]" at bounding box center [186, 263] width 249 height 13
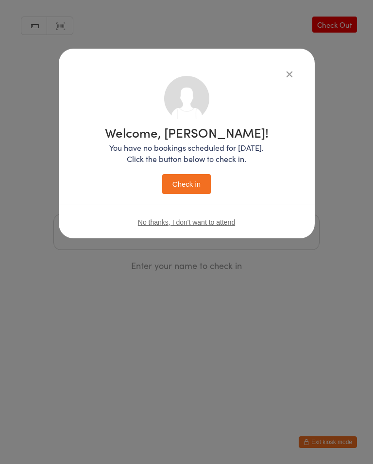
click at [186, 184] on button "Check in" at bounding box center [186, 184] width 49 height 20
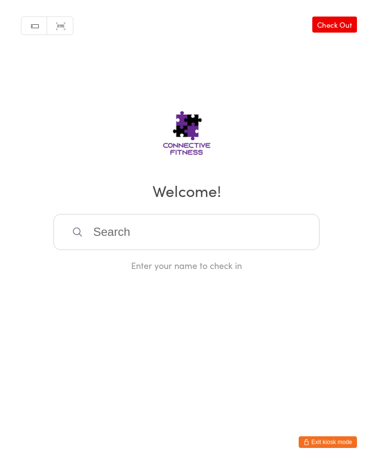
click at [191, 223] on input "search" at bounding box center [186, 232] width 266 height 36
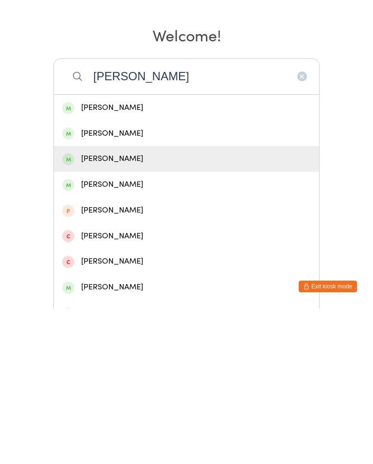
type input "[PERSON_NAME]"
click at [145, 308] on div "[PERSON_NAME]" at bounding box center [186, 314] width 249 height 13
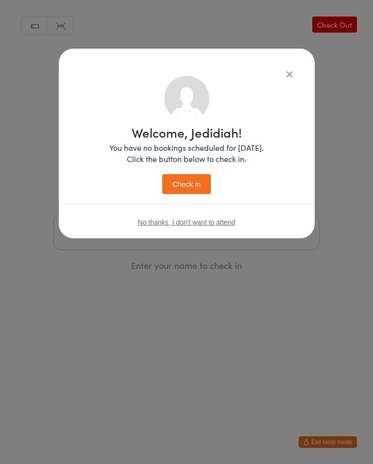
click at [190, 185] on button "Check in" at bounding box center [186, 184] width 49 height 20
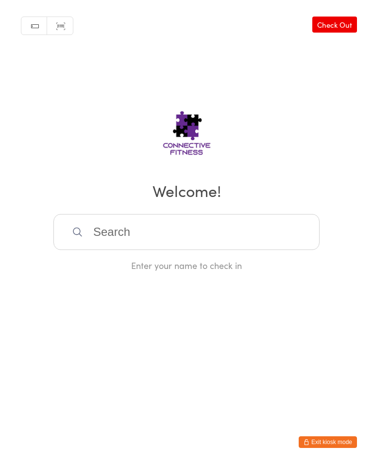
click at [344, 25] on link "Check Out" at bounding box center [335, 25] width 45 height 16
click at [171, 229] on input "search" at bounding box center [186, 232] width 266 height 36
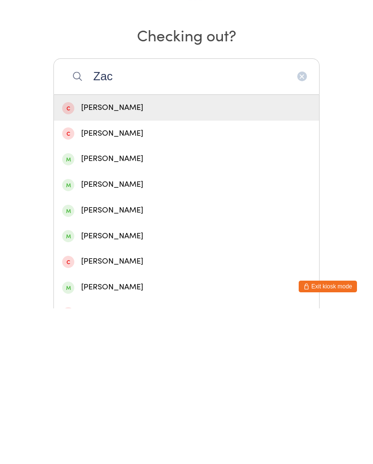
type input "Zac"
click at [114, 308] on div "[PERSON_NAME]" at bounding box center [186, 314] width 249 height 13
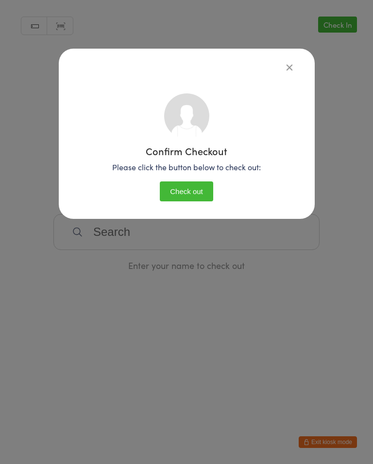
click at [183, 189] on button "Check out" at bounding box center [186, 191] width 53 height 20
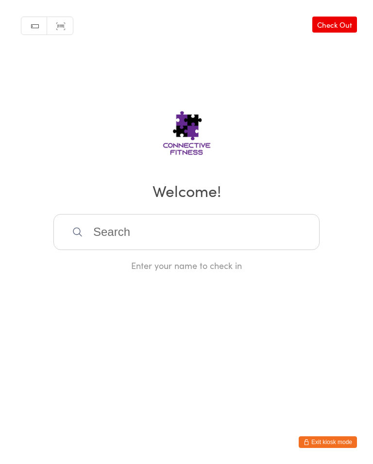
click at [346, 23] on link "Check Out" at bounding box center [335, 25] width 45 height 16
click at [228, 241] on input "search" at bounding box center [186, 232] width 266 height 36
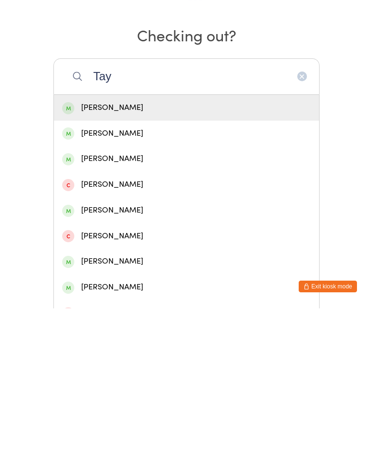
type input "Tay"
click at [123, 250] on div "[PERSON_NAME]" at bounding box center [186, 263] width 265 height 26
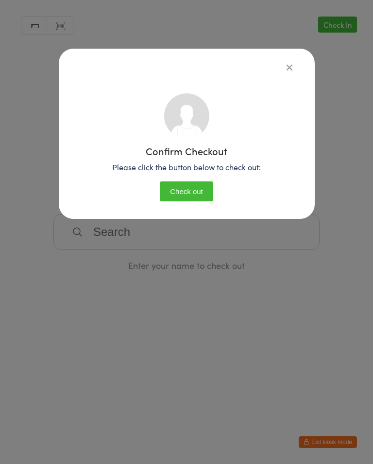
click at [184, 189] on button "Check out" at bounding box center [186, 191] width 53 height 20
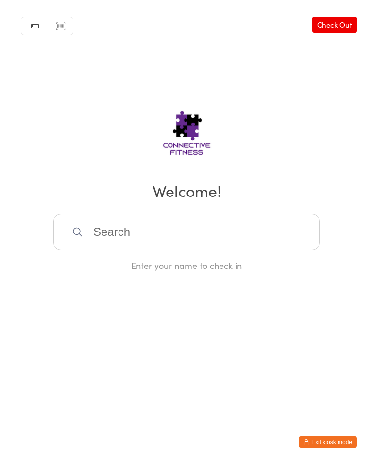
click at [199, 231] on input "search" at bounding box center [186, 232] width 266 height 36
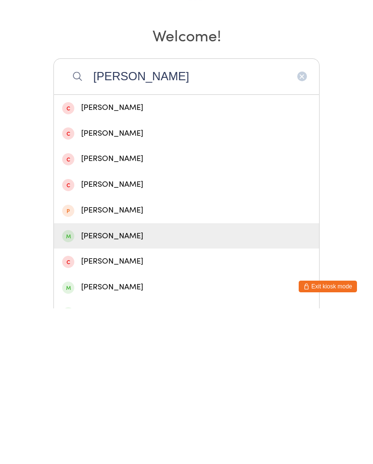
type input "[PERSON_NAME]"
click at [158, 385] on div "[PERSON_NAME]" at bounding box center [186, 391] width 249 height 13
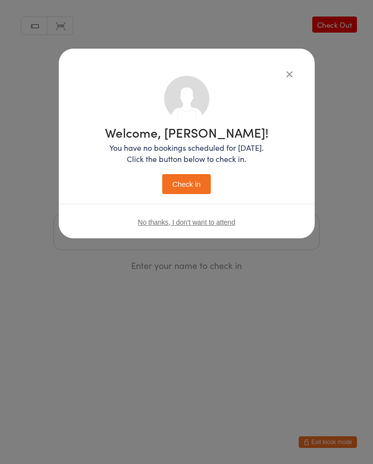
click at [198, 190] on button "Check in" at bounding box center [186, 184] width 49 height 20
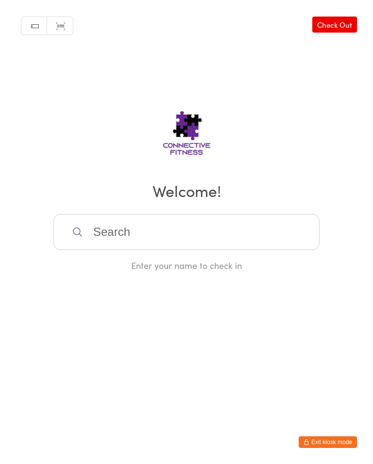
click at [241, 235] on input "search" at bounding box center [186, 232] width 266 height 36
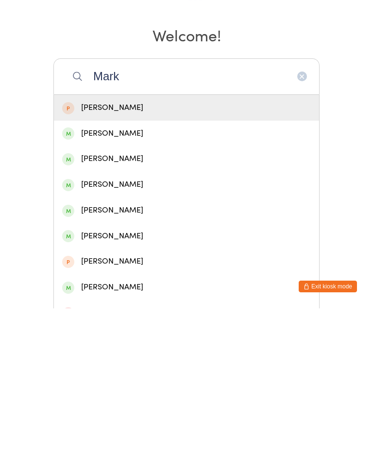
type input "Mark"
click at [124, 379] on div "[PERSON_NAME]" at bounding box center [186, 392] width 265 height 26
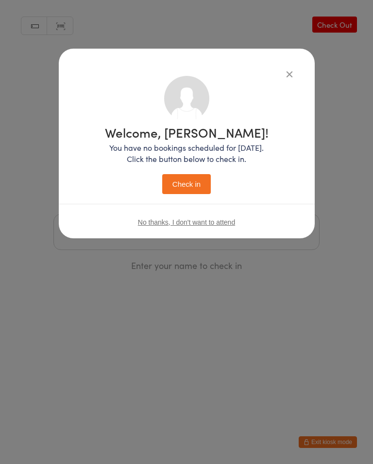
click at [187, 193] on button "Check in" at bounding box center [186, 184] width 49 height 20
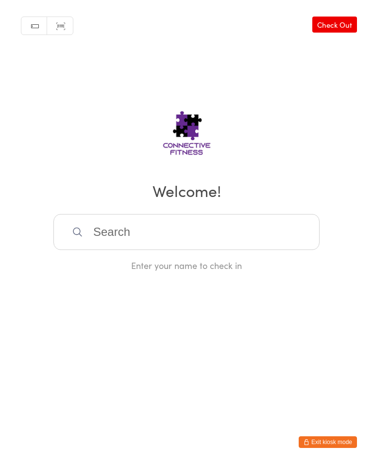
click at [324, 33] on link "Check Out" at bounding box center [335, 25] width 45 height 16
click at [328, 17] on link "Check In" at bounding box center [337, 25] width 39 height 16
click at [338, 25] on link "Check Out" at bounding box center [335, 25] width 45 height 16
click at [109, 240] on input "search" at bounding box center [186, 232] width 266 height 36
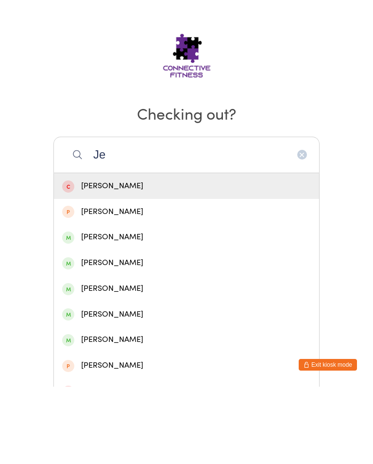
type input "J"
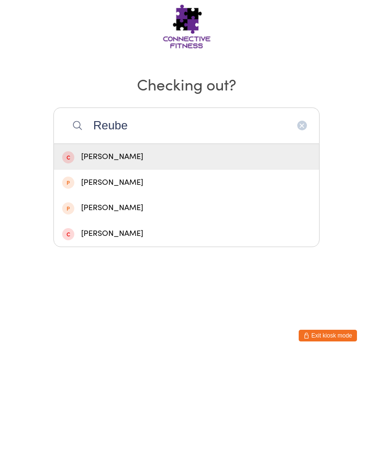
type input "[PERSON_NAME]"
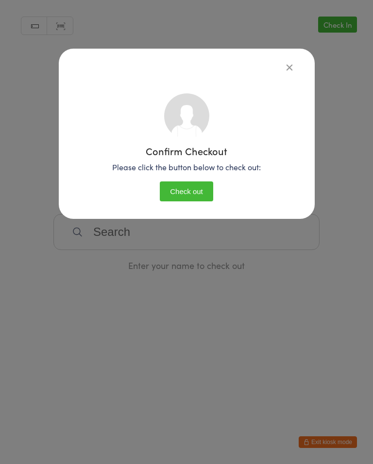
click at [284, 68] on icon "button" at bounding box center [289, 67] width 11 height 11
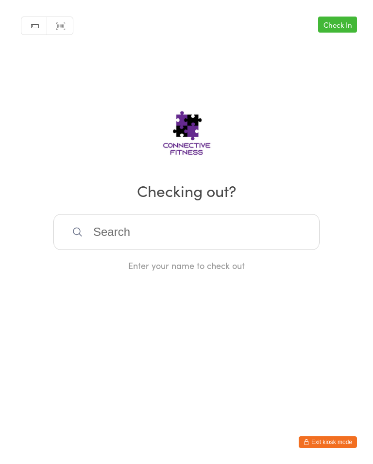
click at [223, 234] on input "search" at bounding box center [186, 232] width 266 height 36
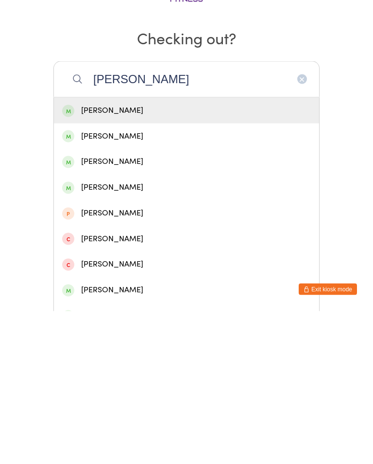
type input "[PERSON_NAME]"
click at [87, 308] on div "[PERSON_NAME]" at bounding box center [186, 314] width 249 height 13
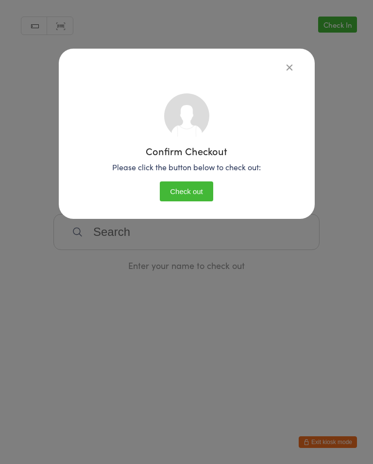
click at [200, 191] on button "Check out" at bounding box center [186, 191] width 53 height 20
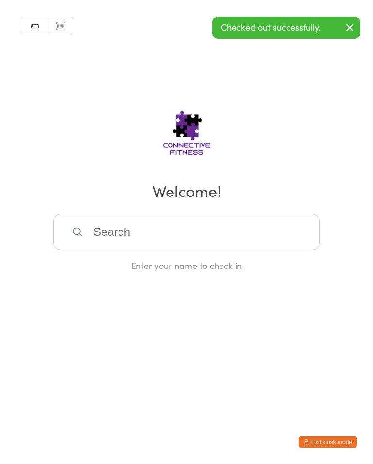
click at [201, 244] on input "search" at bounding box center [186, 232] width 266 height 36
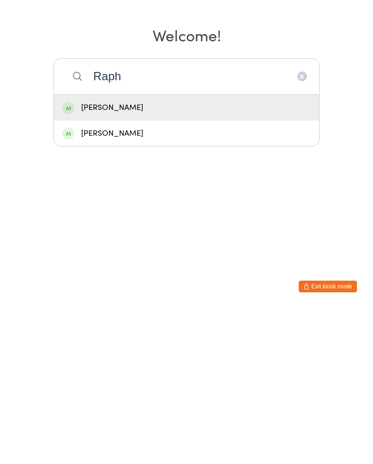
type input "Raph"
click at [133, 250] on div "[PERSON_NAME]" at bounding box center [186, 263] width 265 height 26
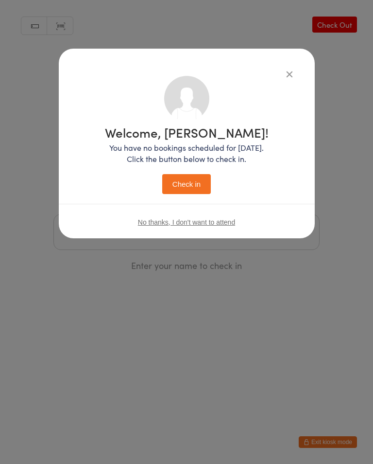
click at [199, 175] on button "Check in" at bounding box center [186, 184] width 49 height 20
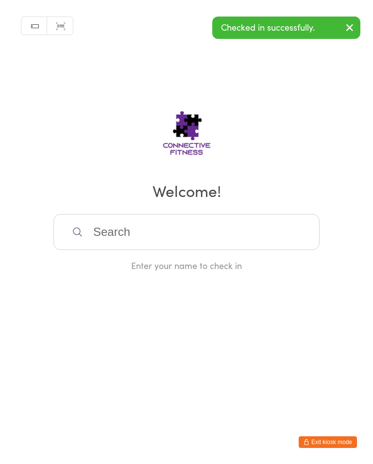
click at [307, 27] on div "Checked in successfully." at bounding box center [286, 28] width 148 height 22
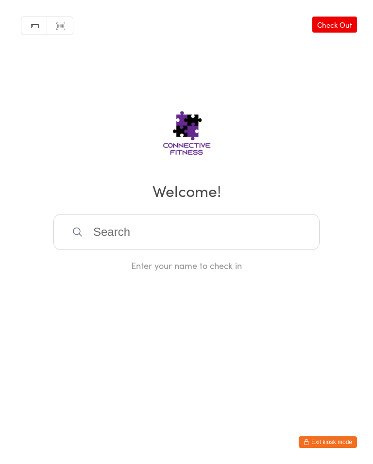
click at [343, 24] on link "Check Out" at bounding box center [335, 25] width 45 height 16
click at [202, 222] on input "search" at bounding box center [186, 232] width 266 height 36
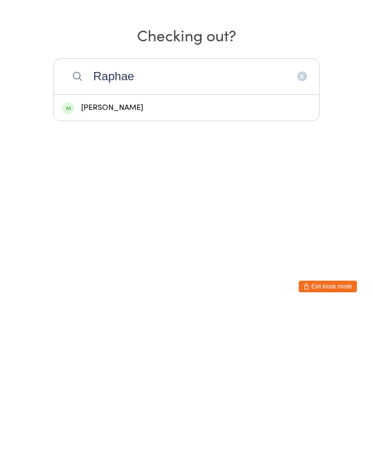
type input "Raphae"
click at [85, 250] on div "[PERSON_NAME]" at bounding box center [186, 263] width 265 height 26
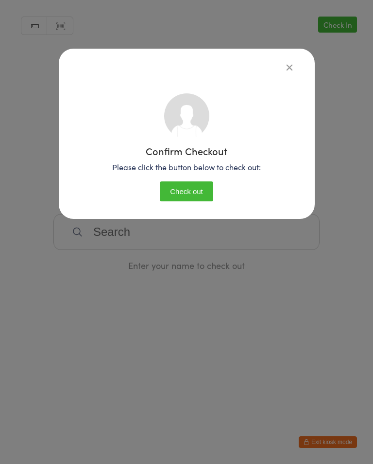
click at [173, 201] on button "Check out" at bounding box center [186, 191] width 53 height 20
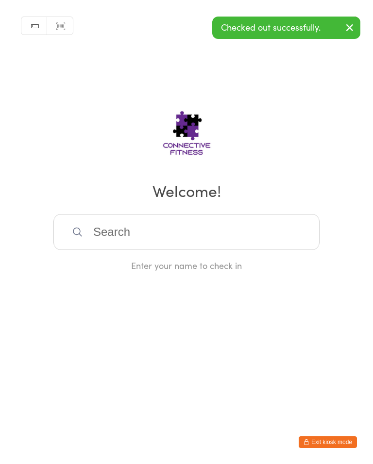
click at [208, 250] on input "search" at bounding box center [186, 232] width 266 height 36
click at [354, 30] on icon "button" at bounding box center [350, 27] width 12 height 12
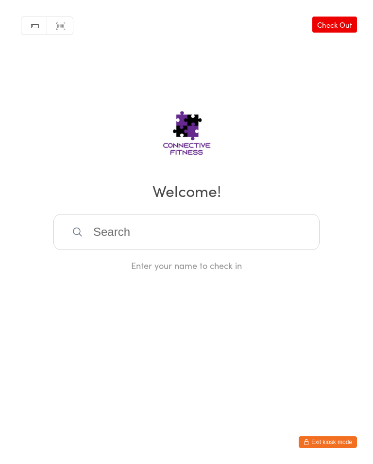
click at [346, 26] on link "Check Out" at bounding box center [335, 25] width 45 height 16
click at [232, 238] on input "search" at bounding box center [186, 232] width 266 height 36
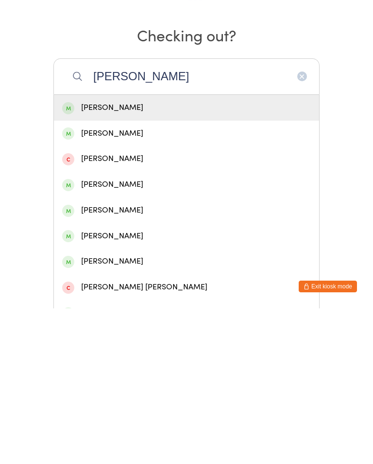
type input "[PERSON_NAME]"
click at [191, 257] on div "[PERSON_NAME]" at bounding box center [186, 263] width 249 height 13
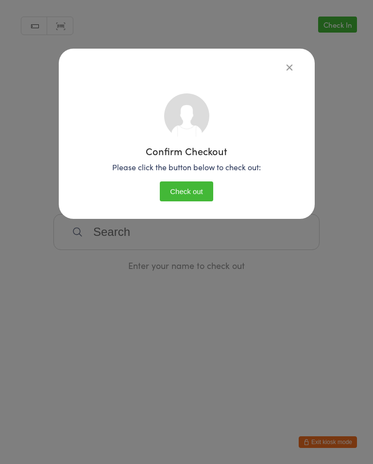
click at [189, 192] on button "Check out" at bounding box center [186, 191] width 53 height 20
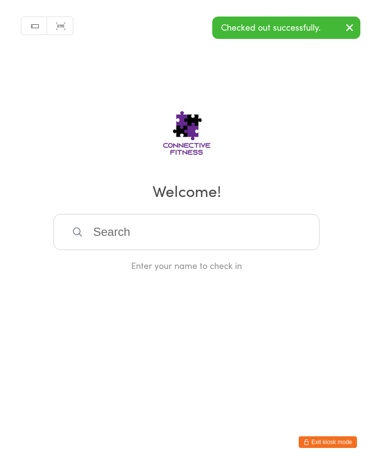
click at [216, 226] on input "search" at bounding box center [186, 232] width 266 height 36
click at [354, 21] on button "button" at bounding box center [349, 28] width 21 height 22
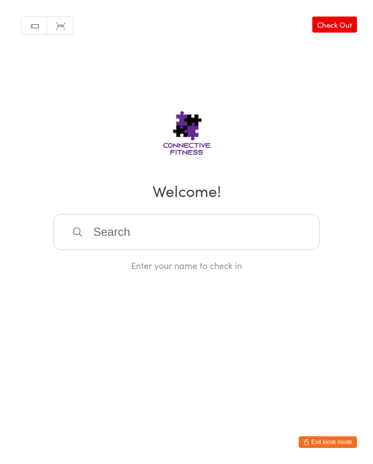
click at [344, 21] on link "Check Out" at bounding box center [335, 25] width 45 height 16
click at [236, 231] on input "search" at bounding box center [186, 232] width 266 height 36
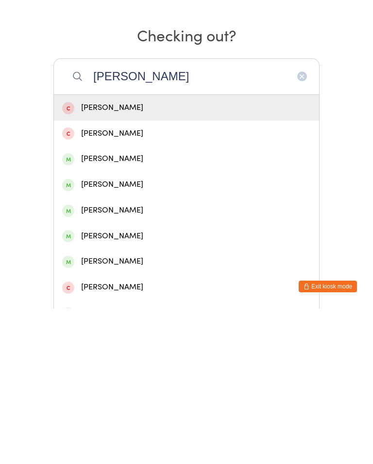
type input "[PERSON_NAME]"
click at [121, 385] on div "[PERSON_NAME]" at bounding box center [186, 391] width 249 height 13
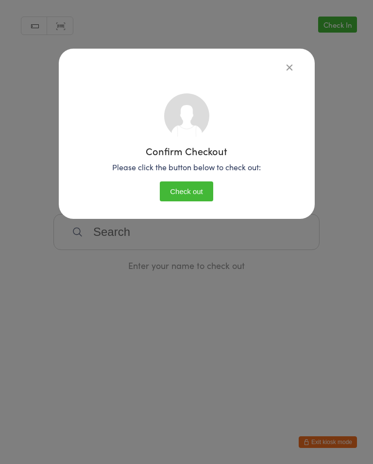
click at [198, 185] on button "Check out" at bounding box center [186, 191] width 53 height 20
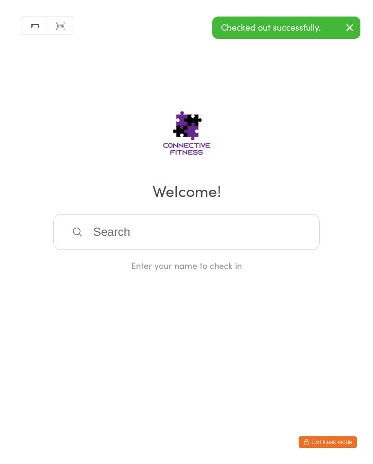
click at [166, 247] on input "search" at bounding box center [186, 232] width 266 height 36
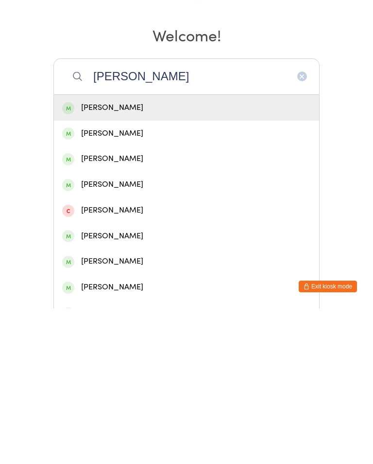
type input "[PERSON_NAME]"
click at [150, 257] on div "[PERSON_NAME]" at bounding box center [186, 263] width 249 height 13
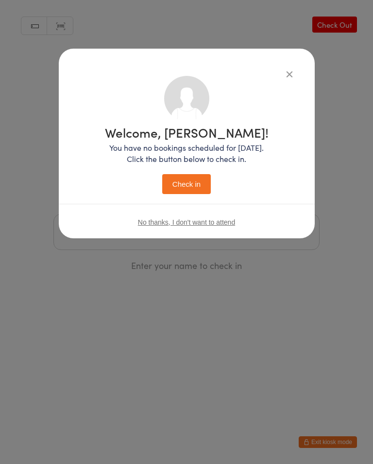
click at [192, 189] on button "Check in" at bounding box center [186, 184] width 49 height 20
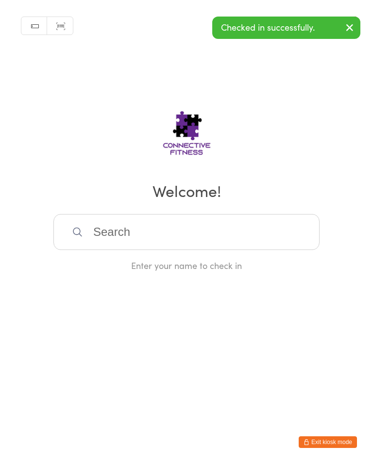
click at [177, 228] on input "search" at bounding box center [186, 232] width 266 height 36
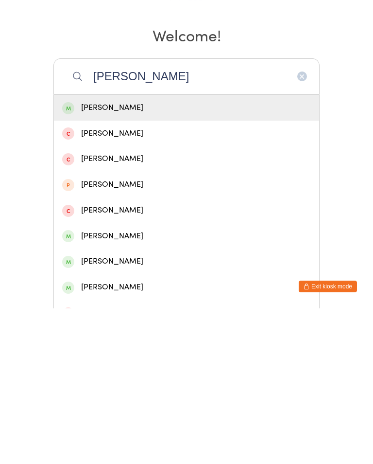
type input "[PERSON_NAME]"
click at [144, 257] on div "[PERSON_NAME]" at bounding box center [186, 263] width 249 height 13
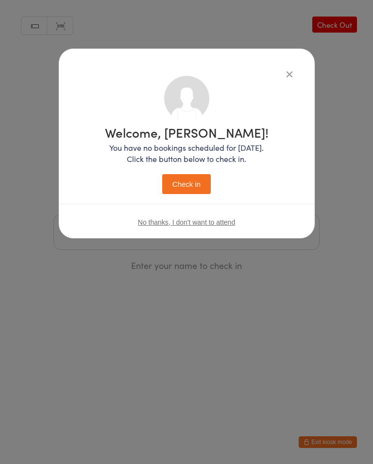
click at [198, 187] on button "Check in" at bounding box center [186, 184] width 49 height 20
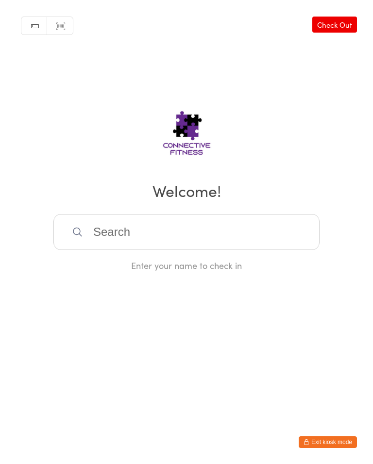
click at [356, 17] on link "Check Out" at bounding box center [335, 25] width 45 height 16
click at [253, 239] on input "search" at bounding box center [186, 232] width 266 height 36
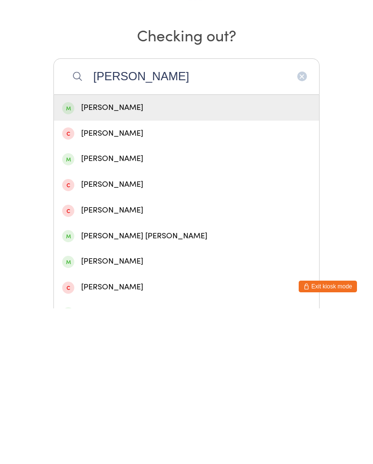
type input "[PERSON_NAME]"
click at [181, 257] on div "[PERSON_NAME]" at bounding box center [186, 263] width 249 height 13
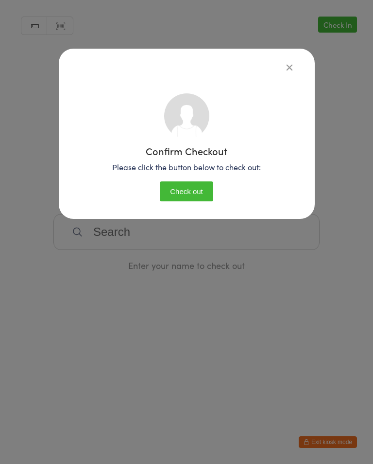
click at [186, 197] on button "Check out" at bounding box center [186, 191] width 53 height 20
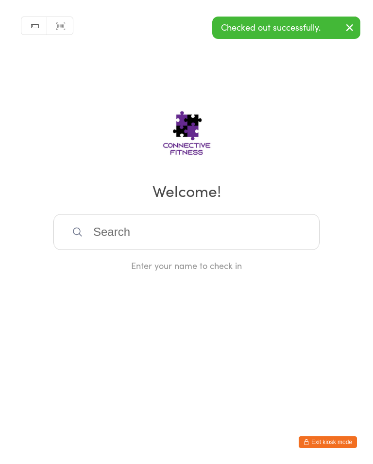
click at [350, 24] on icon "button" at bounding box center [350, 27] width 12 height 12
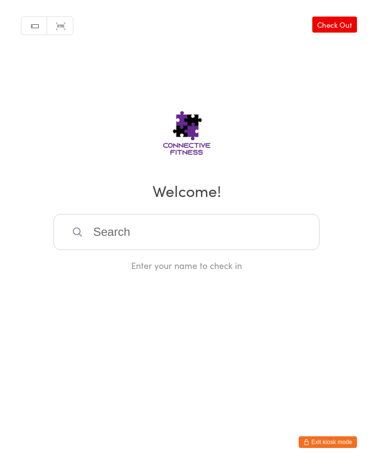
click at [224, 227] on input "search" at bounding box center [186, 232] width 266 height 36
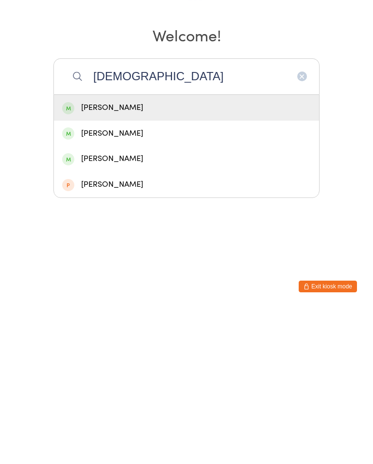
type input "[DEMOGRAPHIC_DATA]"
click at [182, 257] on div "[PERSON_NAME]" at bounding box center [186, 263] width 249 height 13
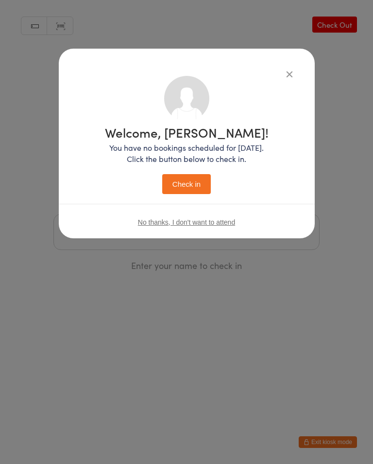
click at [189, 186] on button "Check in" at bounding box center [186, 184] width 49 height 20
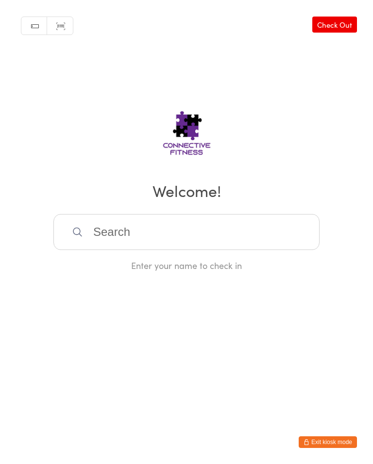
click at [179, 240] on input "search" at bounding box center [186, 232] width 266 height 36
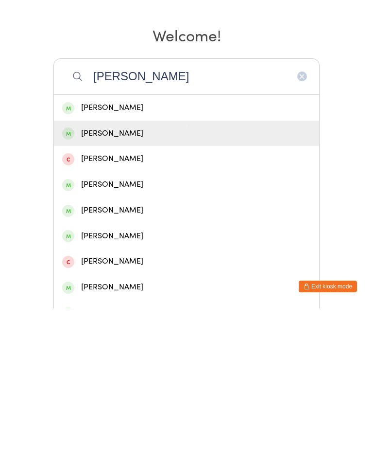
type input "[PERSON_NAME]"
click at [141, 282] on div "[PERSON_NAME]" at bounding box center [186, 288] width 249 height 13
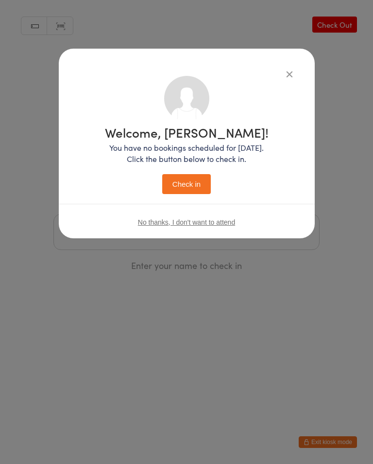
click at [210, 185] on button "Check in" at bounding box center [186, 184] width 49 height 20
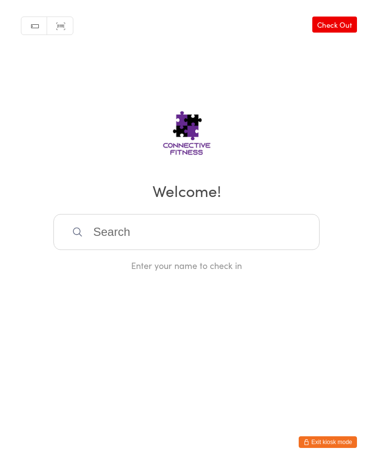
click at [282, 226] on input "search" at bounding box center [186, 232] width 266 height 36
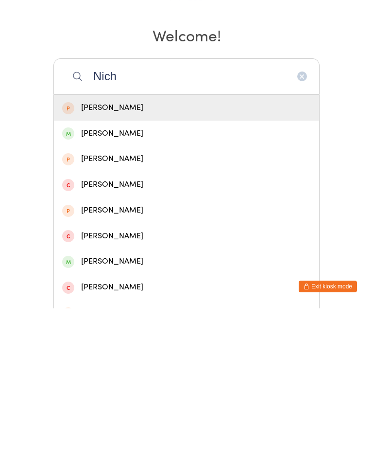
type input "Nich"
click at [121, 410] on div "[PERSON_NAME]" at bounding box center [186, 416] width 249 height 13
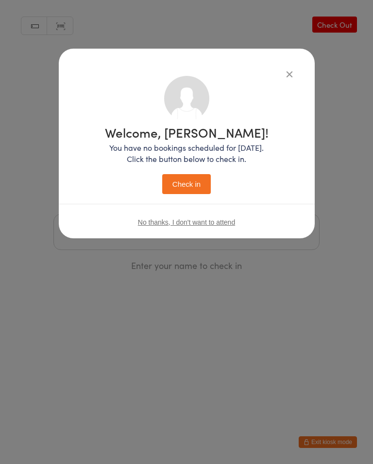
click at [190, 191] on button "Check in" at bounding box center [186, 184] width 49 height 20
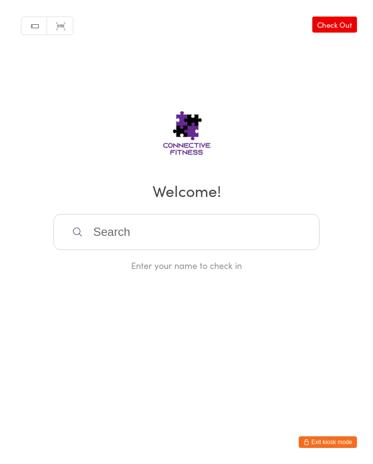
click at [331, 29] on link "Check Out" at bounding box center [335, 25] width 45 height 16
click at [216, 243] on input "search" at bounding box center [186, 232] width 266 height 36
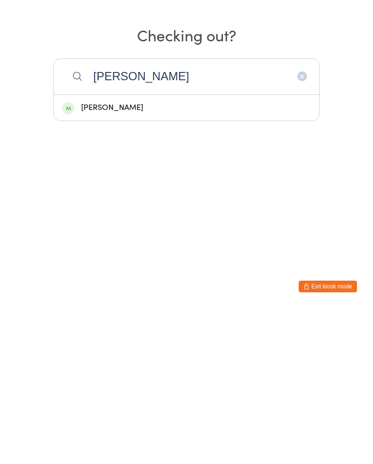
type input "[PERSON_NAME]"
click at [122, 257] on div "[PERSON_NAME]" at bounding box center [186, 263] width 249 height 13
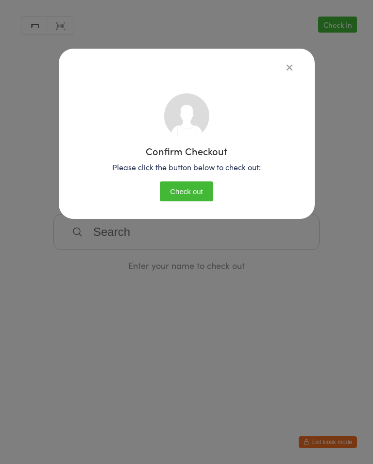
click at [189, 187] on button "Check out" at bounding box center [186, 191] width 53 height 20
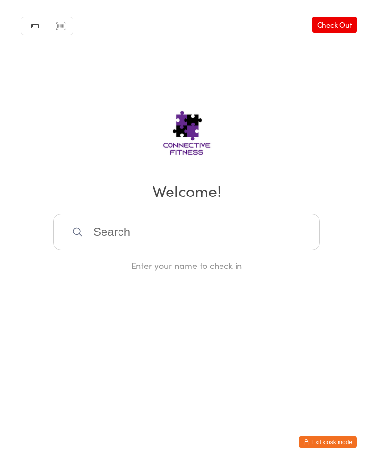
click at [134, 220] on input "search" at bounding box center [186, 232] width 266 height 36
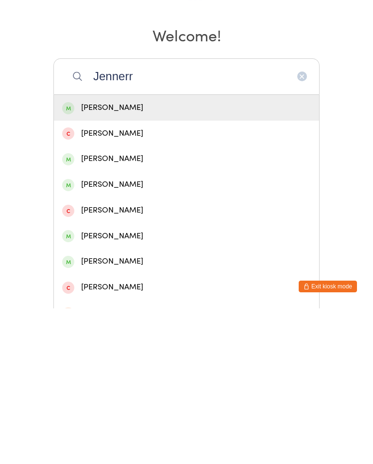
type input "Jennerr"
click at [96, 257] on div "[PERSON_NAME]" at bounding box center [186, 263] width 249 height 13
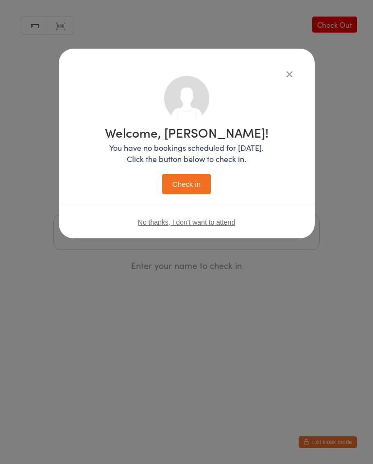
click at [178, 187] on button "Check in" at bounding box center [186, 184] width 49 height 20
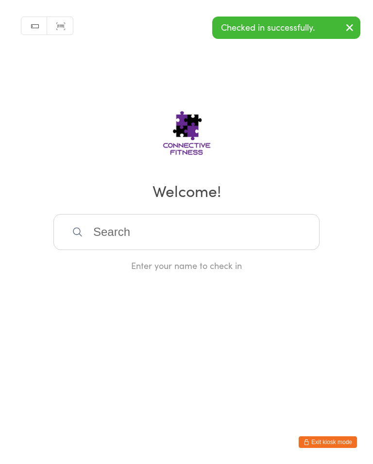
click at [152, 229] on input "search" at bounding box center [186, 232] width 266 height 36
click at [150, 229] on input "search" at bounding box center [186, 232] width 266 height 36
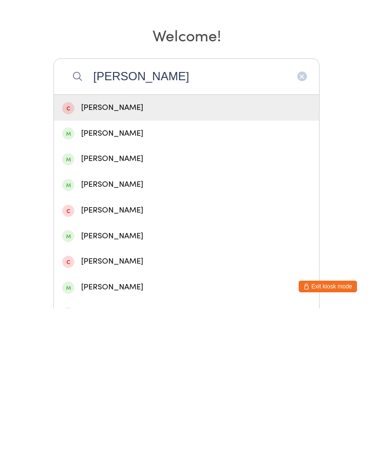
type input "[PERSON_NAME]"
click at [86, 333] on div "[PERSON_NAME]" at bounding box center [186, 339] width 249 height 13
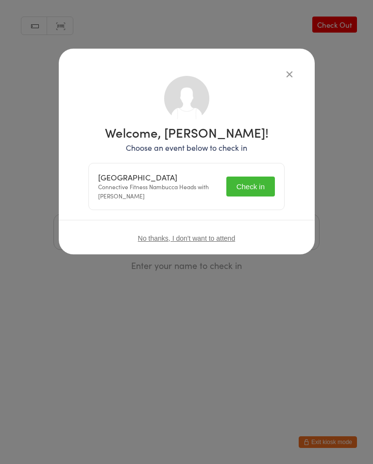
click at [247, 189] on button "Check in" at bounding box center [251, 186] width 49 height 20
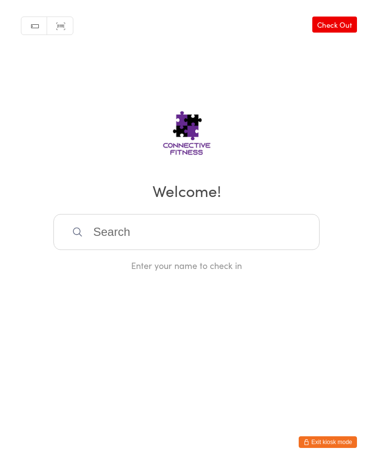
click at [158, 223] on input "search" at bounding box center [186, 232] width 266 height 36
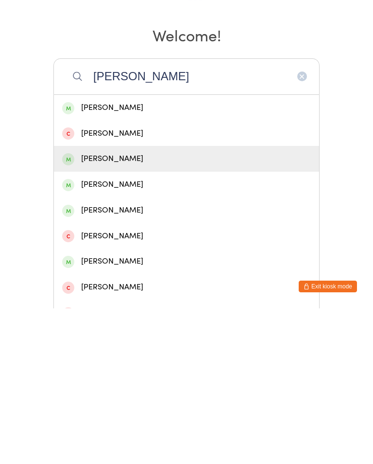
type input "[PERSON_NAME]"
click at [109, 308] on div "[PERSON_NAME]" at bounding box center [186, 314] width 249 height 13
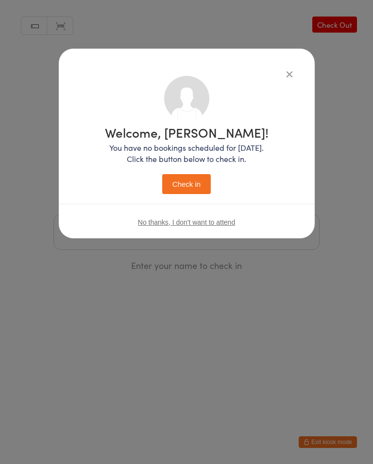
click at [182, 182] on button "Check in" at bounding box center [186, 184] width 49 height 20
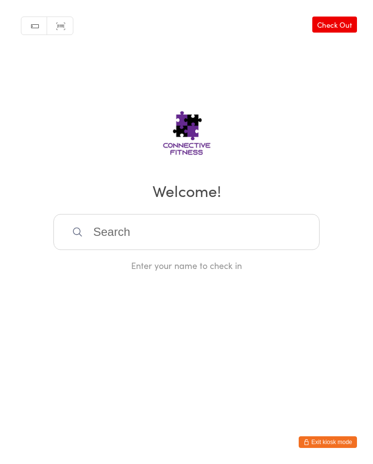
click at [153, 228] on input "search" at bounding box center [186, 232] width 266 height 36
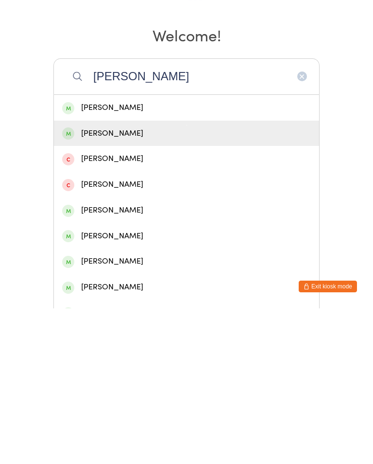
type input "[PERSON_NAME]"
click at [116, 282] on div "[PERSON_NAME]" at bounding box center [186, 288] width 249 height 13
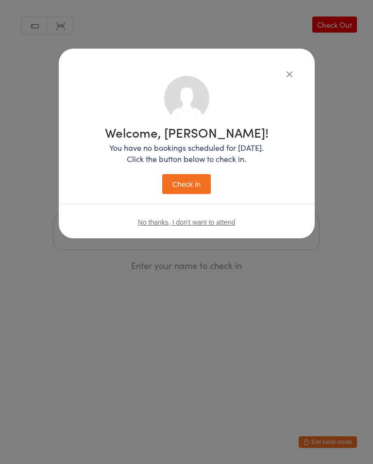
click at [183, 181] on button "Check in" at bounding box center [186, 184] width 49 height 20
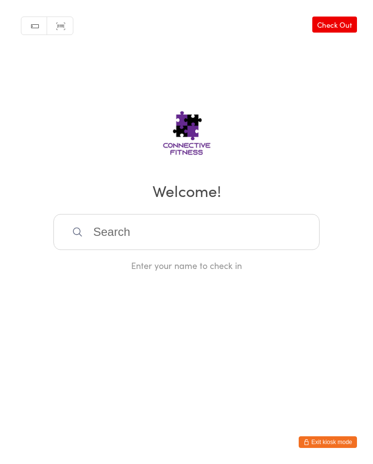
click at [248, 223] on input "search" at bounding box center [186, 232] width 266 height 36
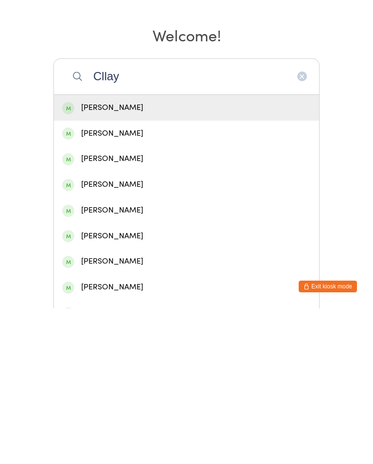
type input "Cllay"
click at [156, 257] on div "[PERSON_NAME]" at bounding box center [186, 263] width 249 height 13
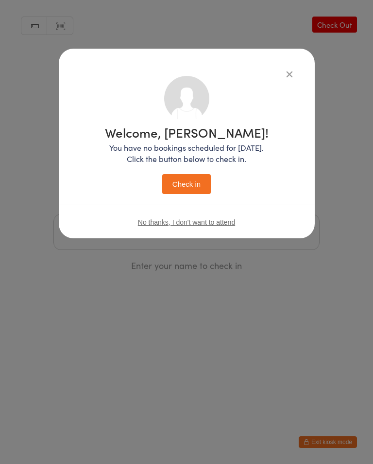
click at [196, 185] on button "Check in" at bounding box center [186, 184] width 49 height 20
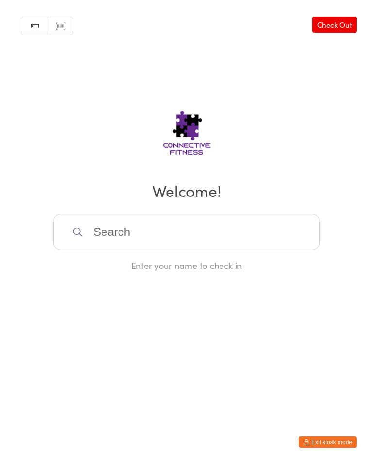
click at [255, 235] on input "search" at bounding box center [186, 232] width 266 height 36
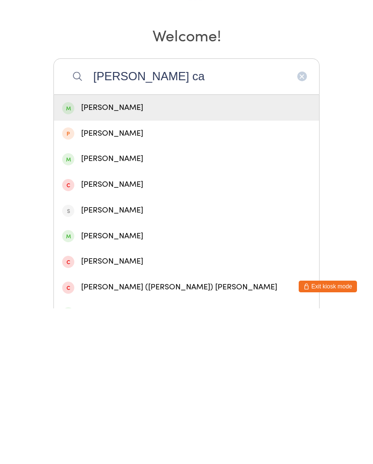
type input "[PERSON_NAME] ca"
click at [152, 250] on div "[PERSON_NAME]" at bounding box center [186, 263] width 265 height 26
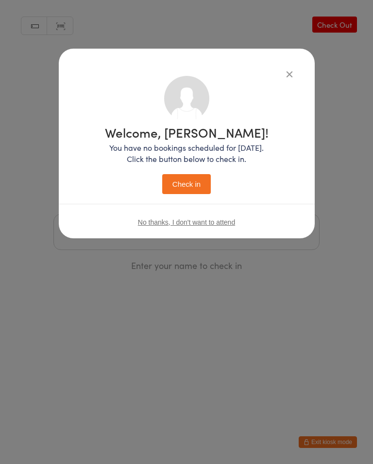
click at [197, 177] on button "Check in" at bounding box center [186, 184] width 49 height 20
